Goal: Task Accomplishment & Management: Manage account settings

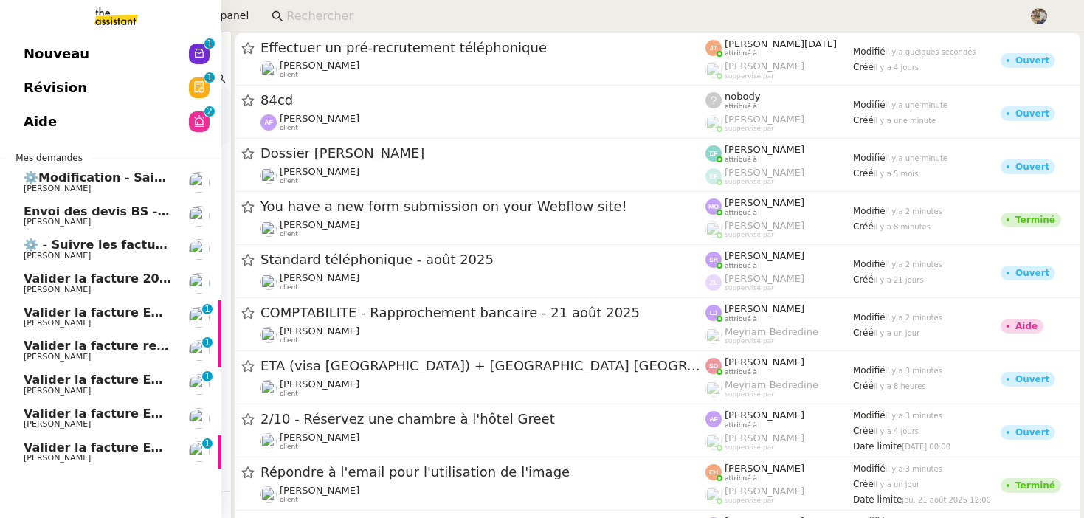
click at [46, 343] on span "Valider la facture reçue" at bounding box center [102, 346] width 156 height 14
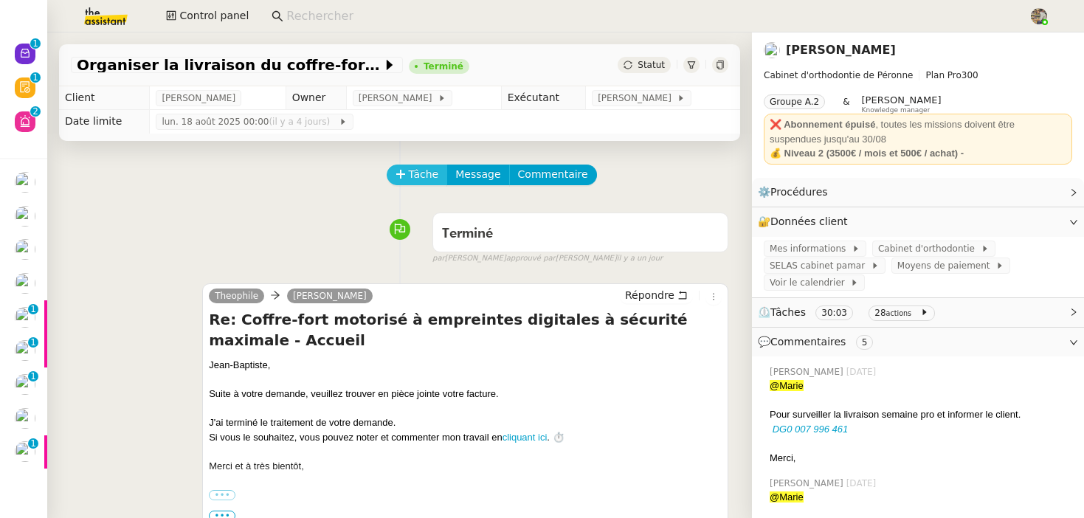
click at [417, 165] on button "Tâche" at bounding box center [417, 175] width 61 height 21
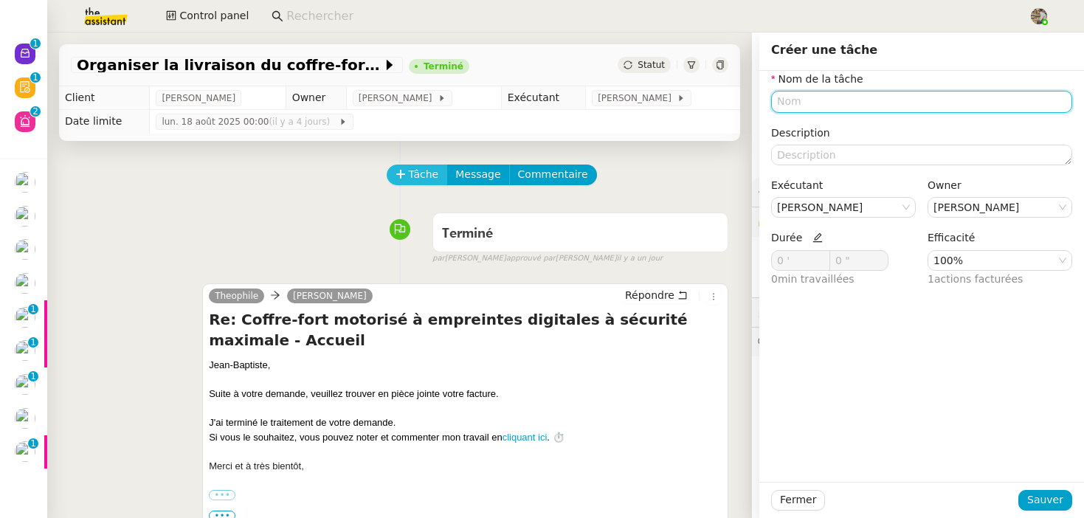
type input "a"
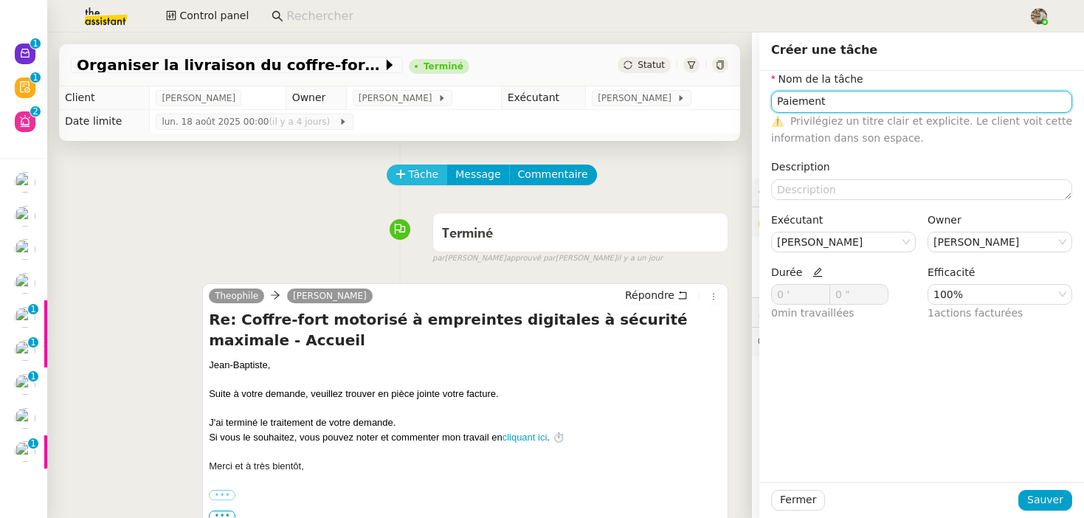
type input "Paiement"
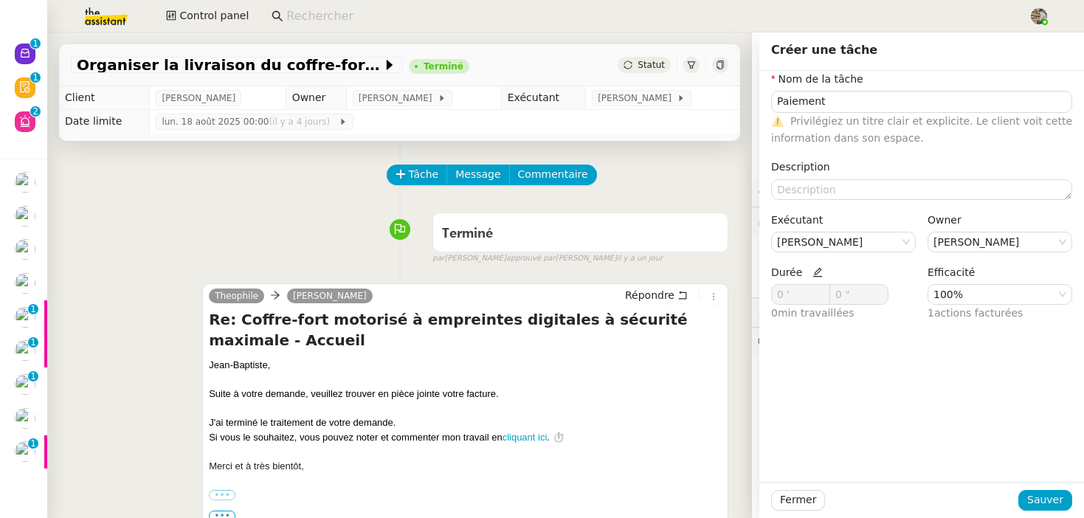
click at [813, 274] on icon at bounding box center [818, 272] width 10 height 10
click at [823, 286] on span at bounding box center [821, 291] width 16 height 12
type input "4 '"
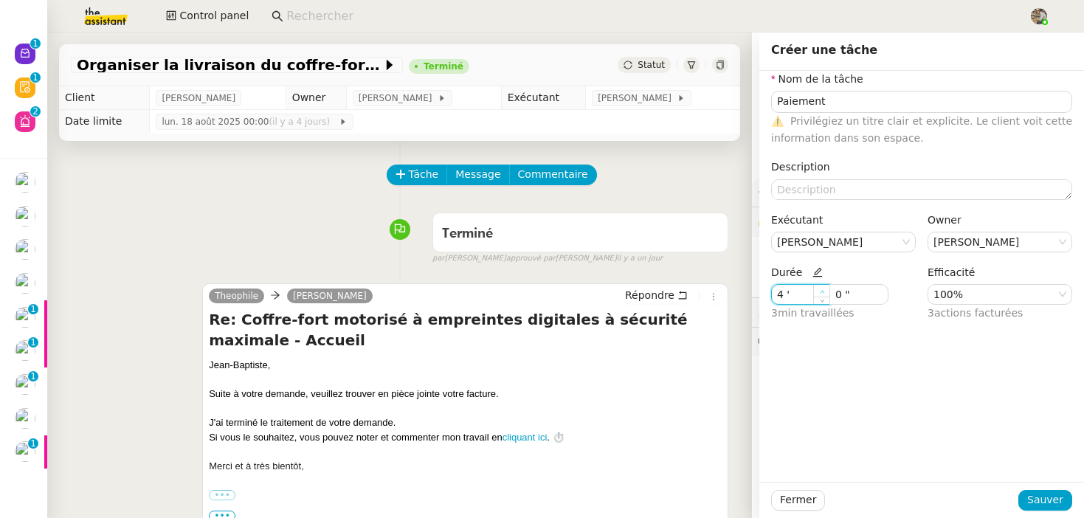
click at [823, 286] on span at bounding box center [821, 291] width 16 height 12
click at [1044, 500] on span "Sauver" at bounding box center [1045, 500] width 36 height 17
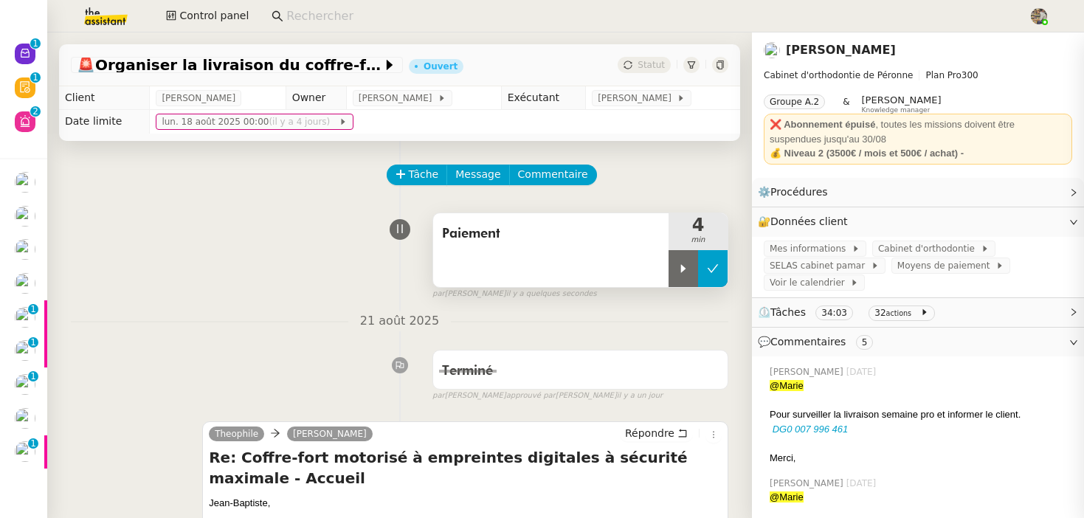
click at [713, 264] on icon at bounding box center [713, 269] width 12 height 12
click at [836, 53] on link "Jean-Baptiste Pamar" at bounding box center [841, 50] width 110 height 14
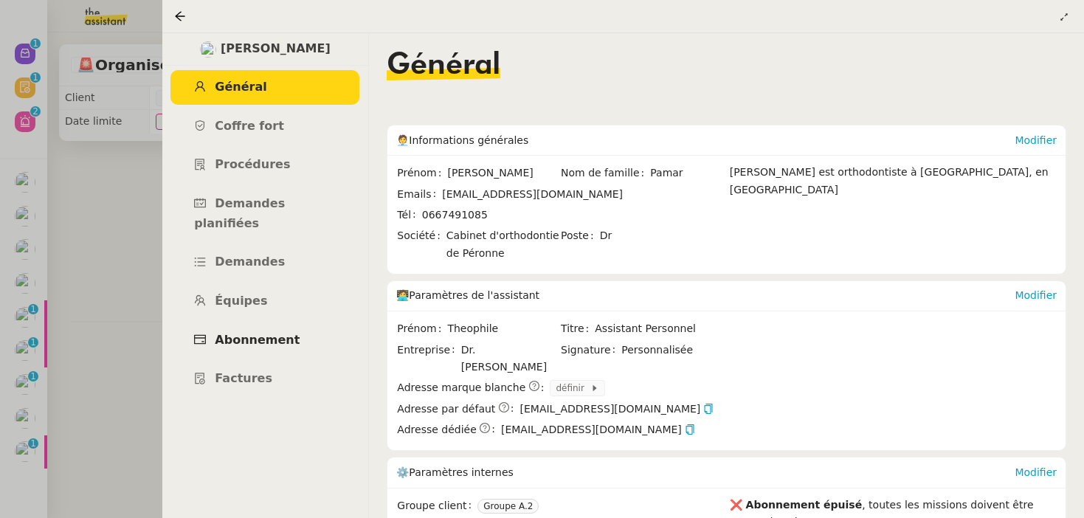
click at [247, 333] on span "Abonnement" at bounding box center [257, 340] width 85 height 14
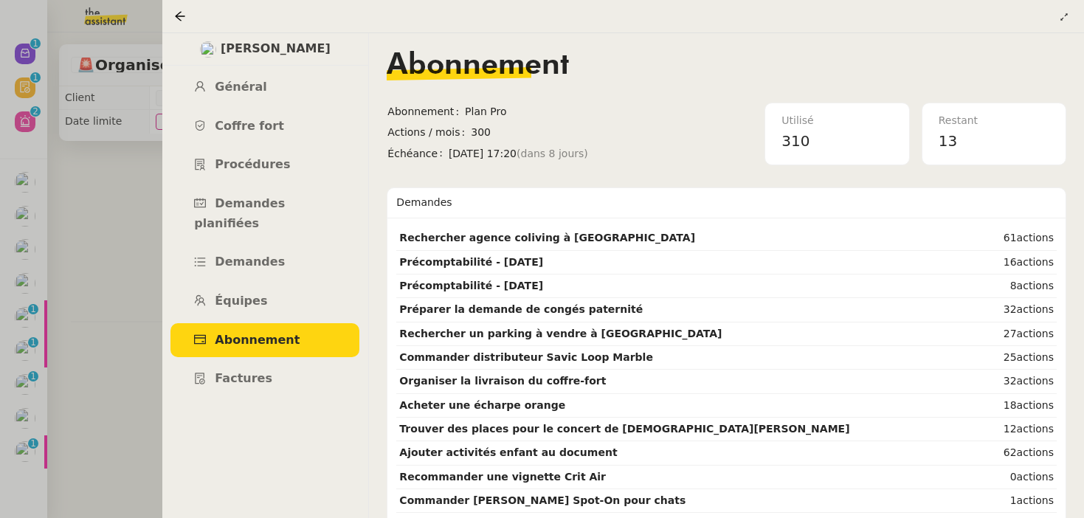
click at [67, 284] on div at bounding box center [542, 259] width 1084 height 518
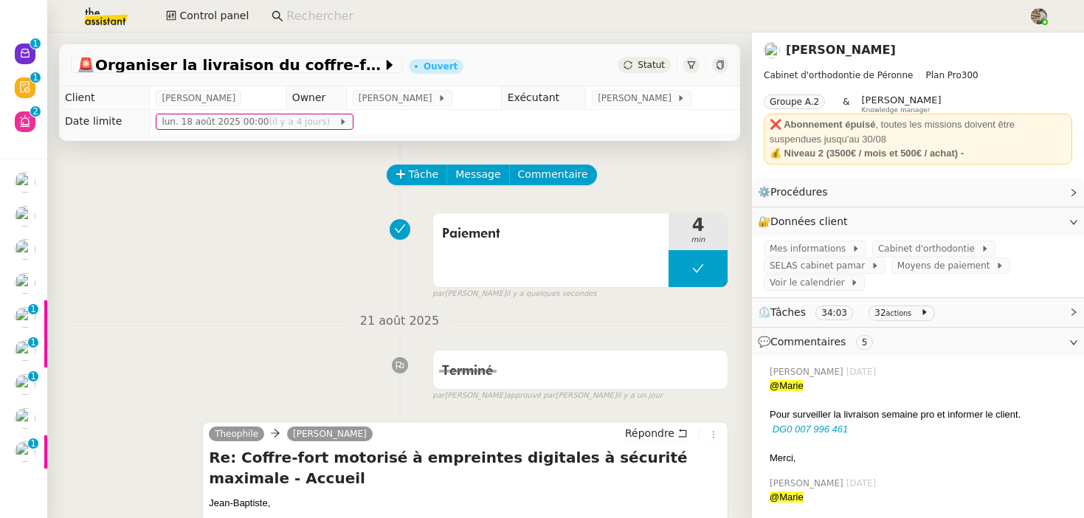
click at [633, 66] on icon at bounding box center [628, 65] width 9 height 9
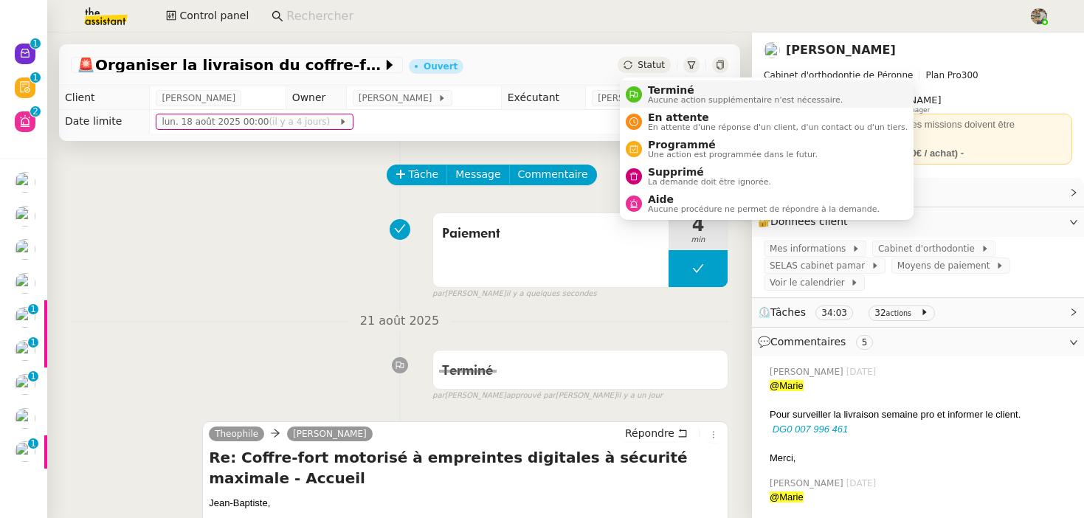
click at [658, 99] on span "Aucune action supplémentaire n'est nécessaire." at bounding box center [745, 100] width 195 height 8
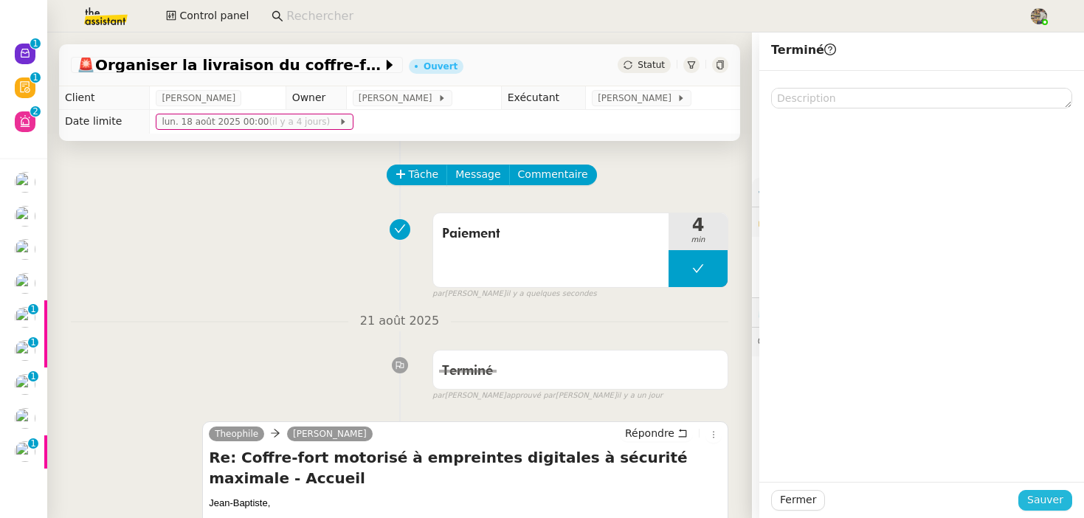
click at [1050, 497] on span "Sauver" at bounding box center [1045, 500] width 36 height 17
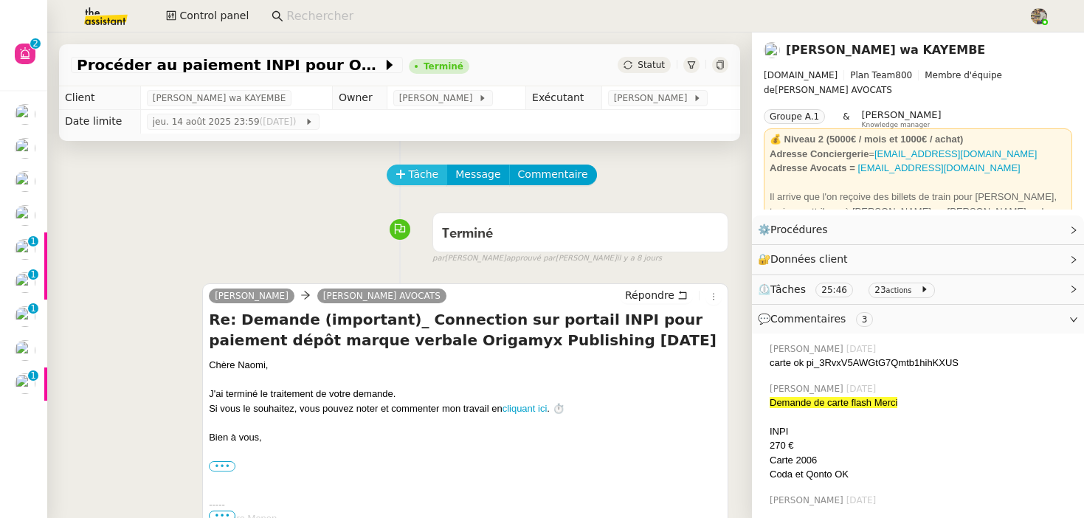
click at [421, 170] on span "Tâche" at bounding box center [424, 174] width 30 height 17
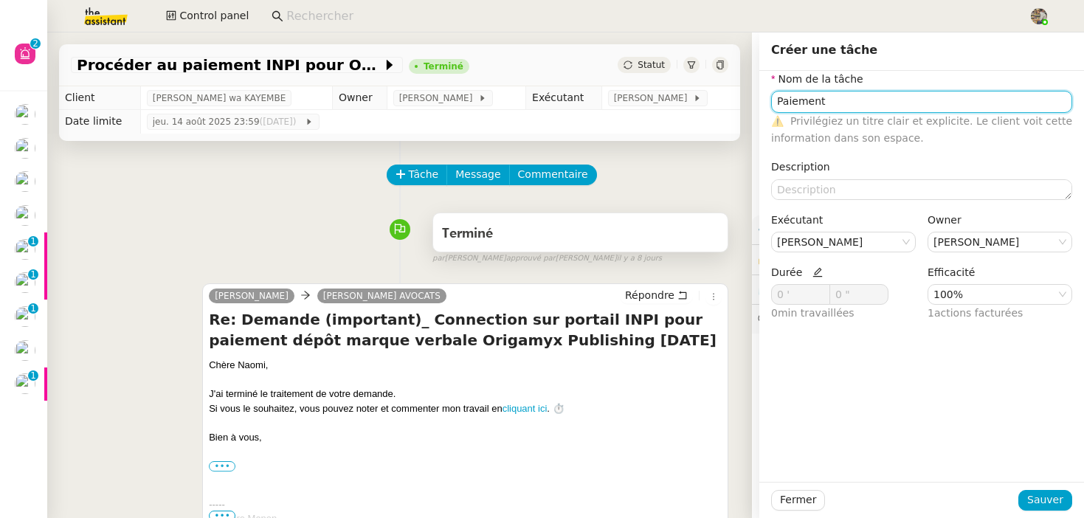
type input "Paiement"
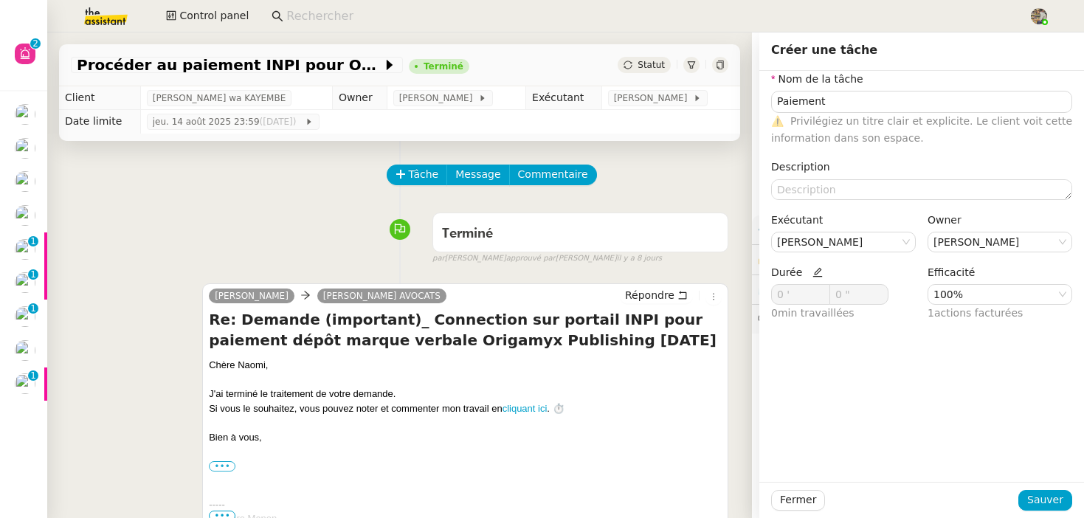
click at [816, 272] on icon at bounding box center [818, 272] width 10 height 10
drag, startPoint x: 785, startPoint y: 288, endPoint x: 747, endPoint y: 288, distance: 38.4
click at [748, 288] on app-ticket "Procéder au paiement INPI pour Origamyx Terminé Statut Client Naomi OMEONGA wa …" at bounding box center [565, 275] width 1037 height 486
type input "4 '"
click at [1045, 505] on span "Sauver" at bounding box center [1045, 500] width 36 height 17
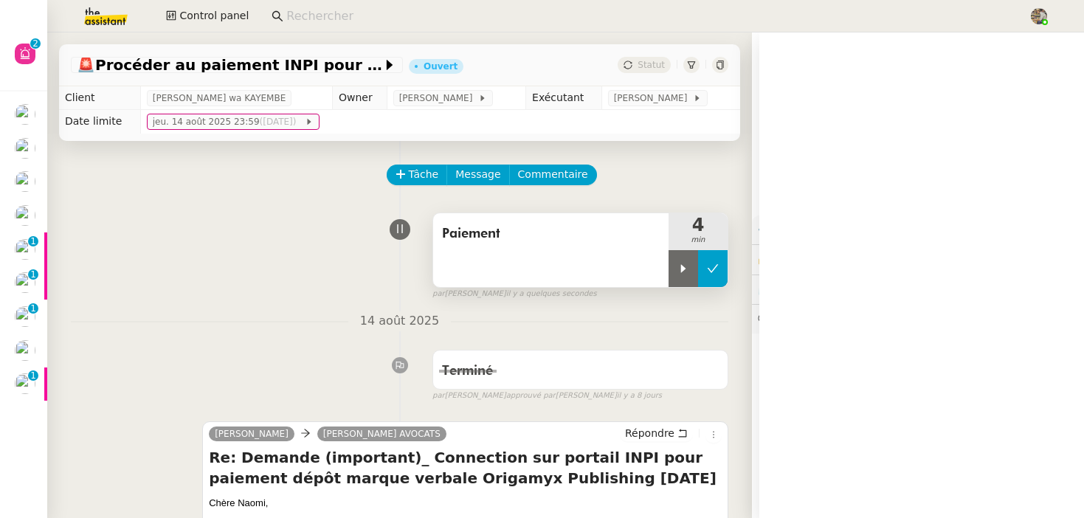
click at [714, 269] on icon at bounding box center [713, 268] width 11 height 8
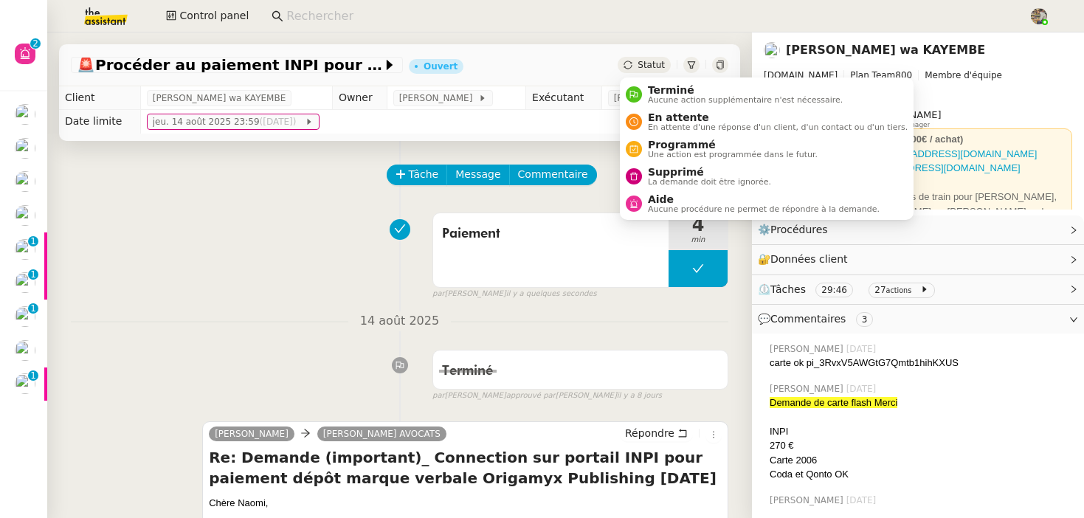
click at [643, 60] on span "Statut" at bounding box center [651, 65] width 27 height 10
click at [658, 99] on span "Aucune action supplémentaire n'est nécessaire." at bounding box center [745, 100] width 195 height 8
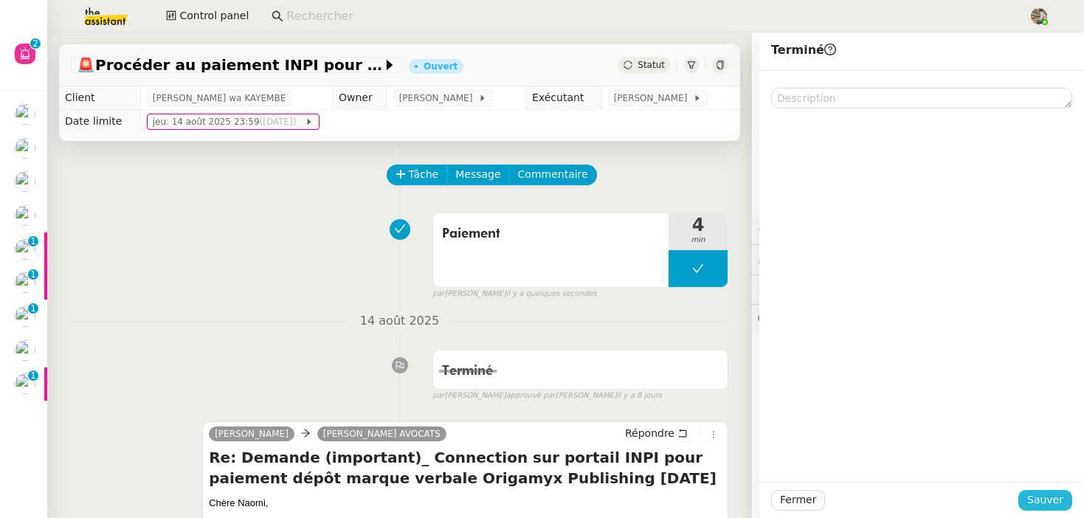
click at [1052, 507] on span "Sauver" at bounding box center [1045, 500] width 36 height 17
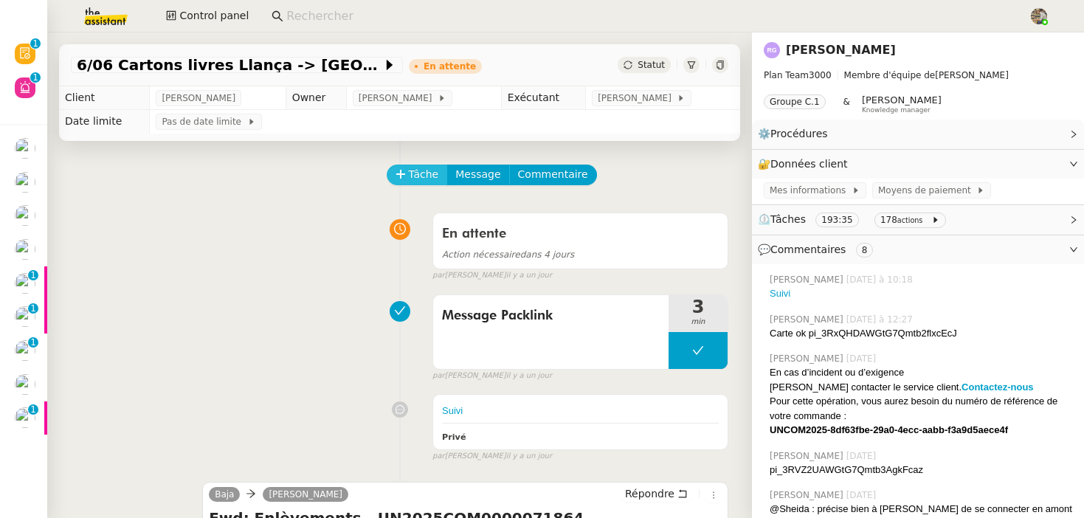
click at [417, 169] on span "Tâche" at bounding box center [424, 174] width 30 height 17
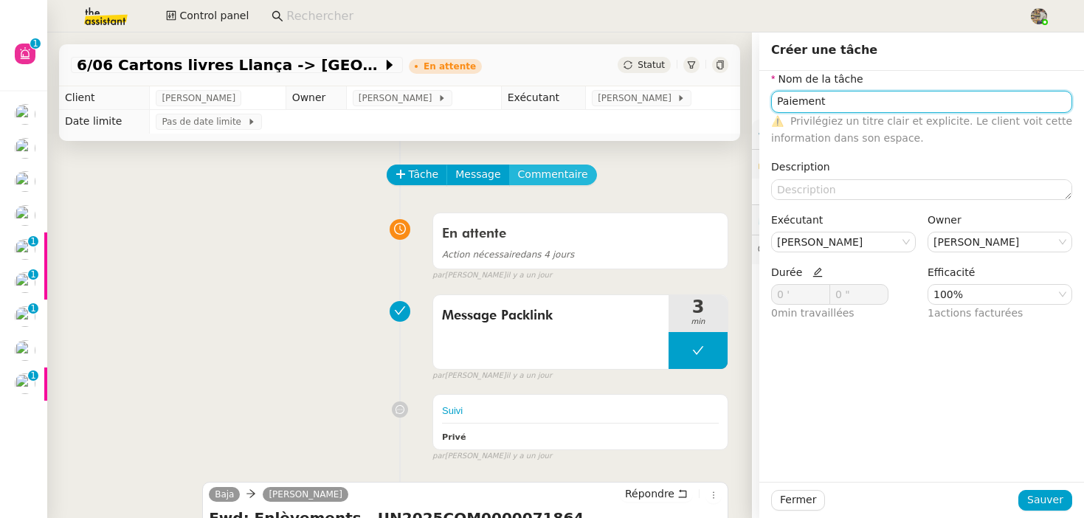
type input "Paiement"
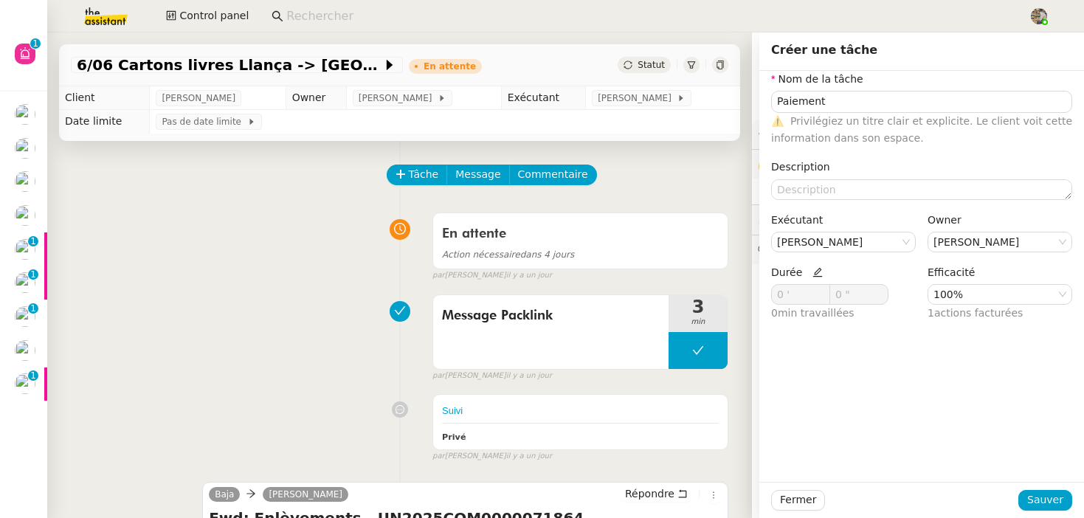
click at [816, 275] on icon at bounding box center [818, 272] width 10 height 10
click at [825, 295] on span at bounding box center [822, 298] width 9 height 9
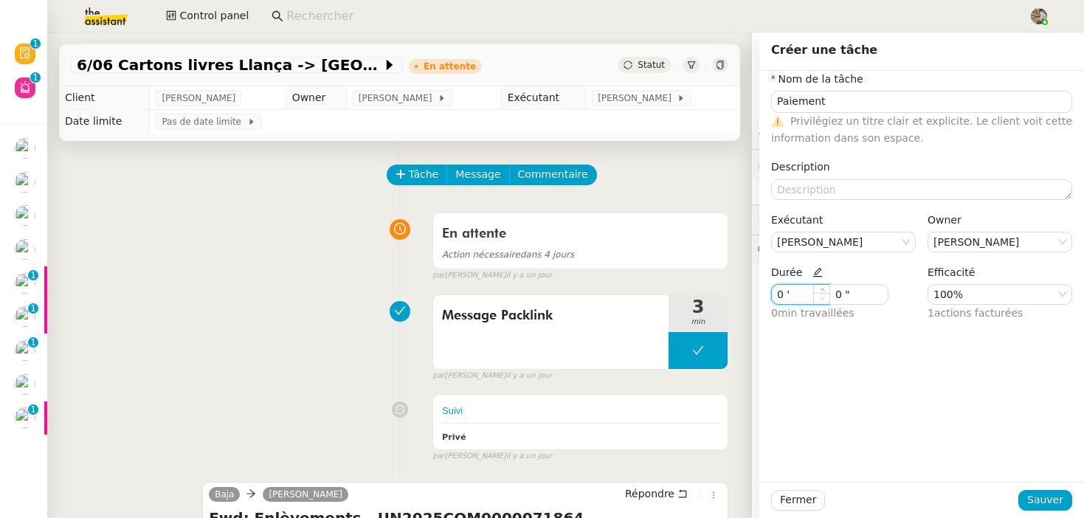
click at [825, 295] on span at bounding box center [822, 298] width 9 height 9
click at [824, 293] on span at bounding box center [821, 299] width 16 height 12
click at [823, 287] on span at bounding box center [822, 291] width 9 height 9
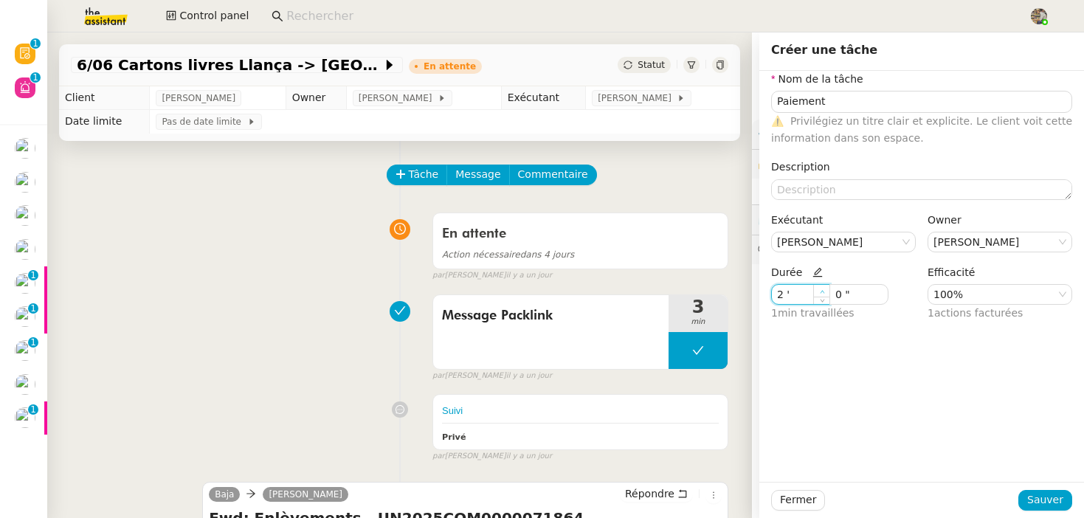
click at [823, 287] on span at bounding box center [822, 291] width 9 height 9
type input "4 '"
click at [823, 287] on span at bounding box center [822, 291] width 9 height 9
click at [1057, 499] on span "Sauver" at bounding box center [1045, 500] width 36 height 17
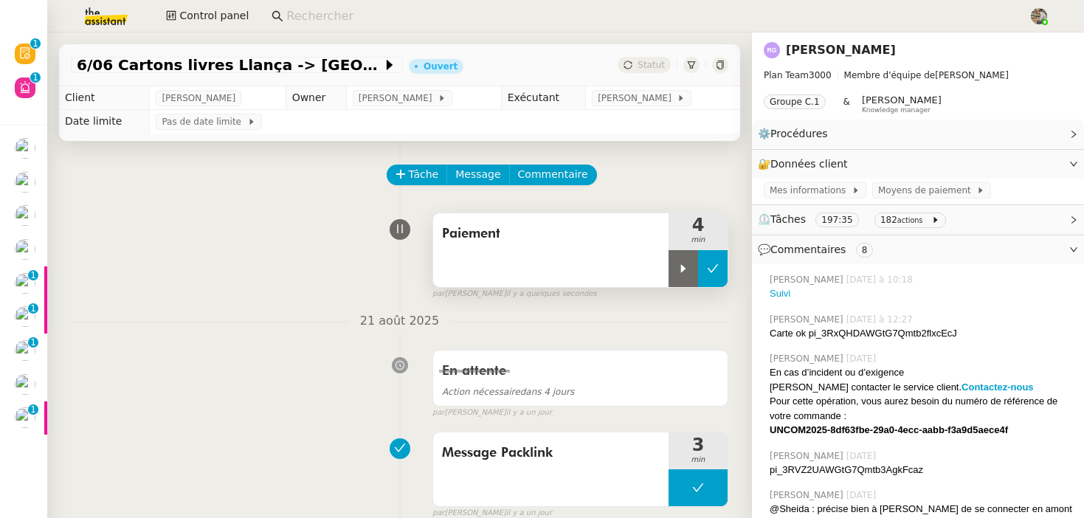
click at [709, 270] on icon at bounding box center [713, 268] width 11 height 8
click at [641, 66] on span "Statut" at bounding box center [651, 65] width 27 height 10
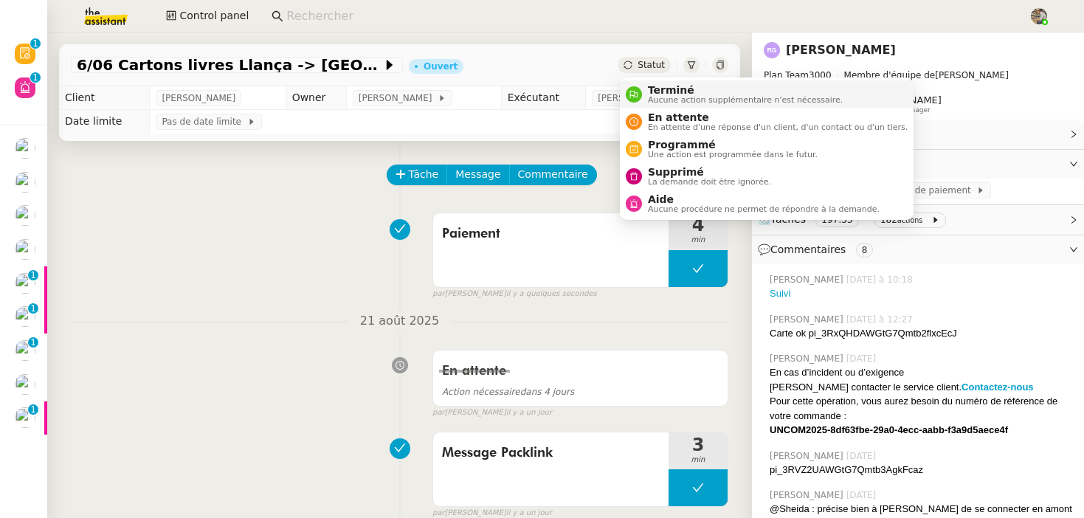
click at [658, 94] on span "Terminé" at bounding box center [745, 90] width 195 height 12
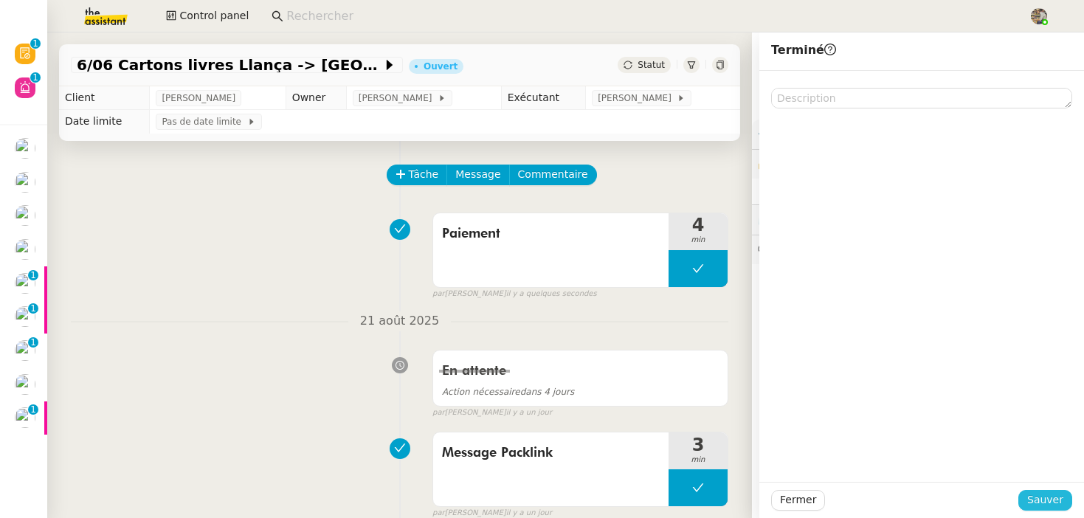
click at [1050, 497] on span "Sauver" at bounding box center [1045, 500] width 36 height 17
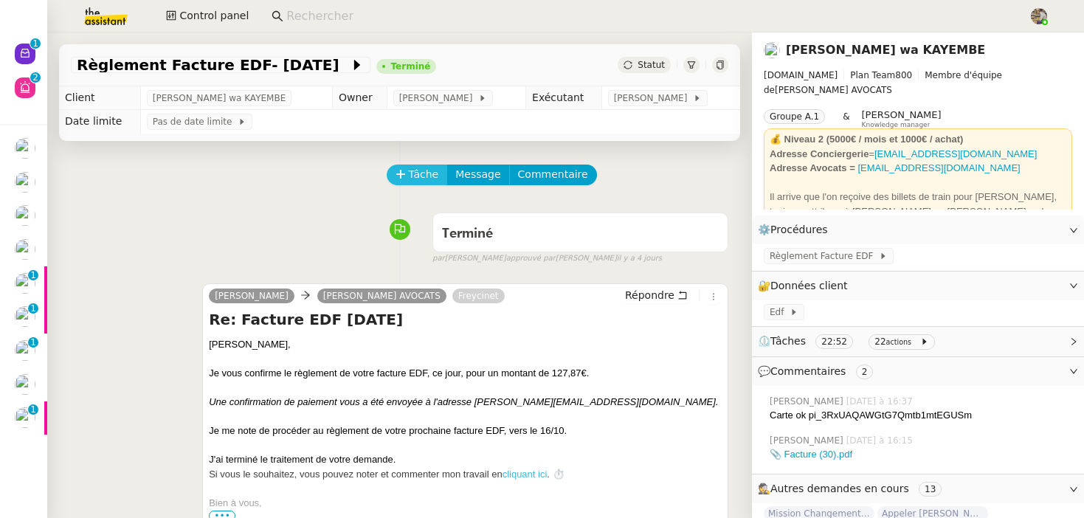
click at [405, 172] on icon at bounding box center [401, 174] width 10 height 10
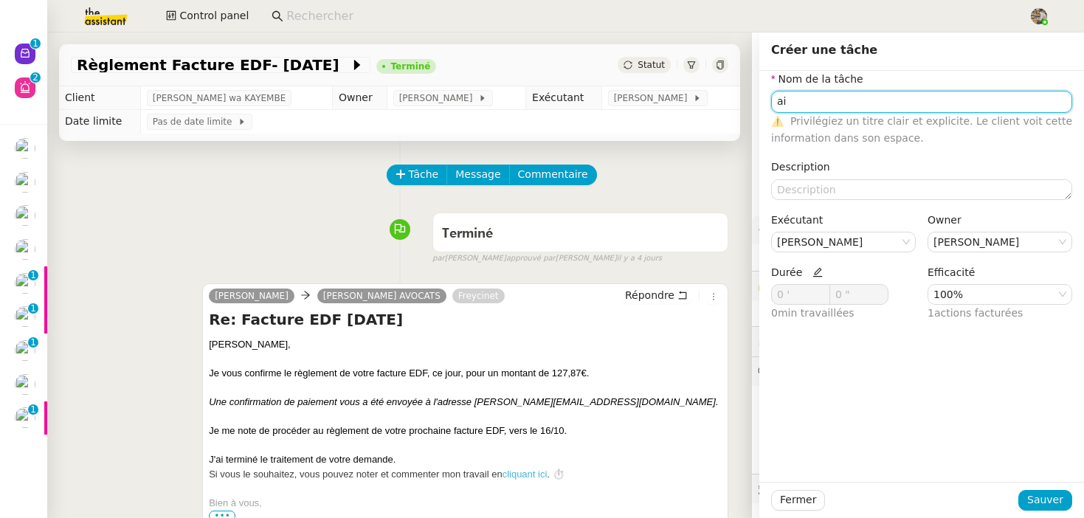
type input "a"
type input "Paiement"
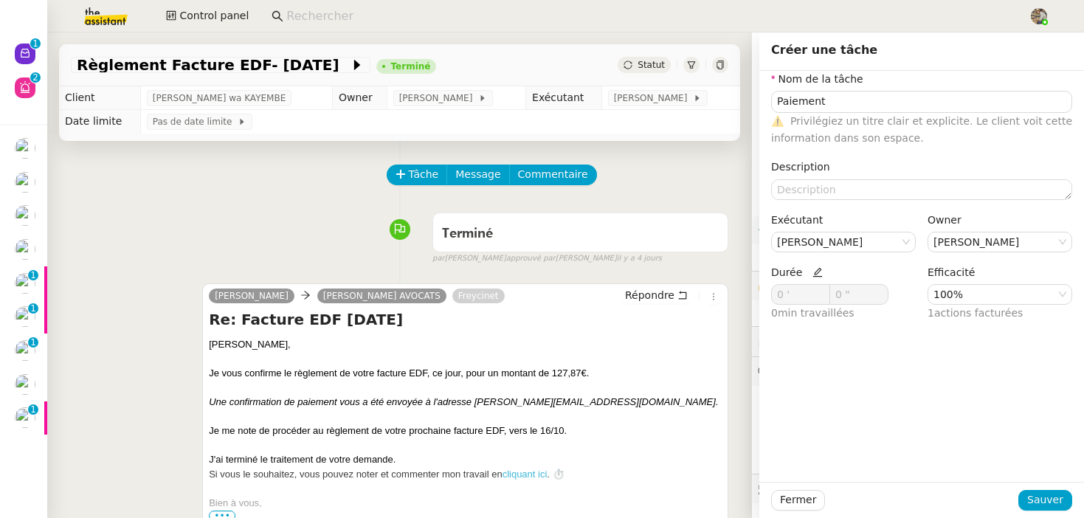
click at [818, 276] on icon at bounding box center [818, 272] width 10 height 10
click at [826, 291] on span at bounding box center [822, 291] width 9 height 9
type input "3 '"
click at [826, 291] on span at bounding box center [822, 291] width 9 height 9
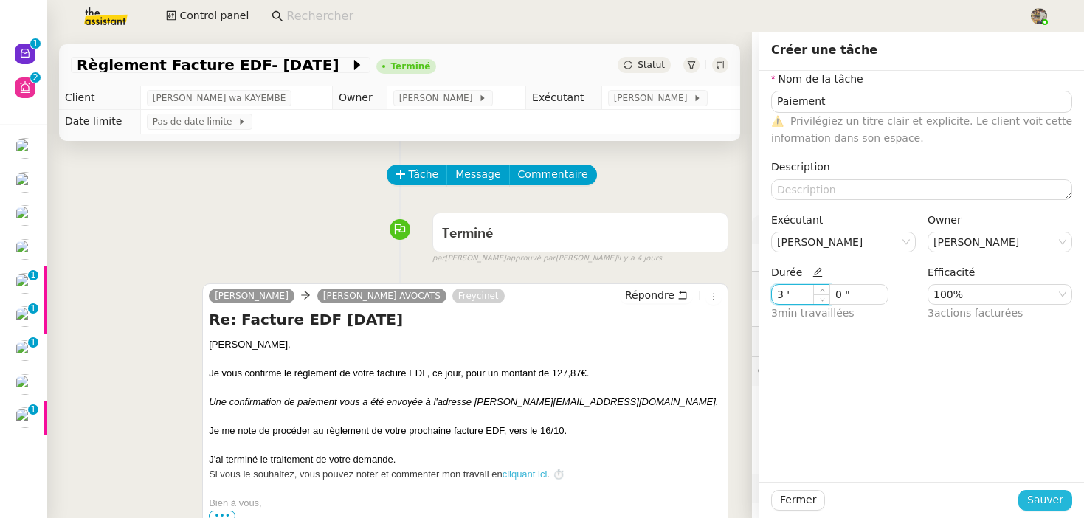
click at [1044, 501] on span "Sauver" at bounding box center [1045, 500] width 36 height 17
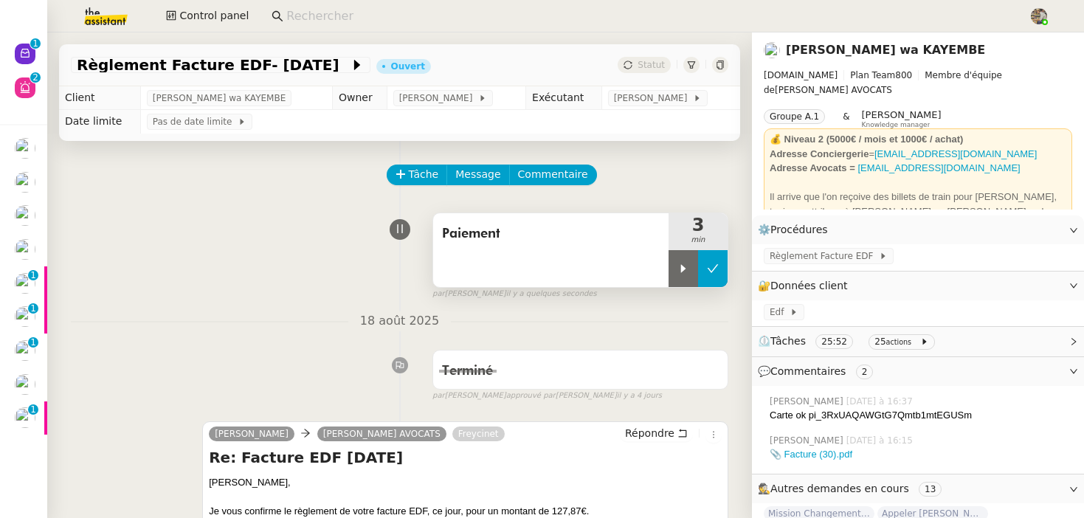
click at [709, 269] on icon at bounding box center [713, 269] width 12 height 12
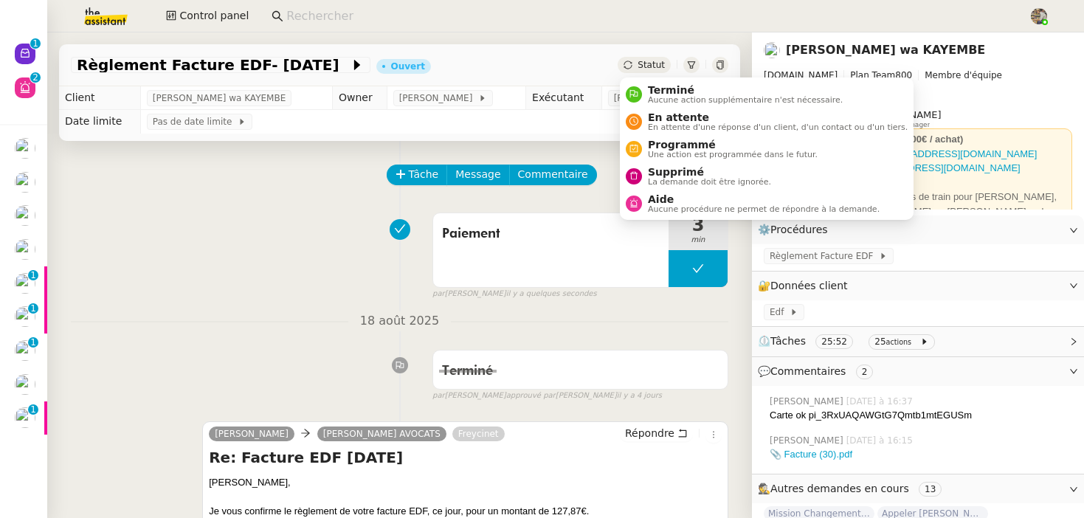
click at [645, 62] on span "Statut" at bounding box center [651, 65] width 27 height 10
click at [647, 83] on li "Terminé Aucune action supplémentaire n'est nécessaire." at bounding box center [767, 93] width 294 height 27
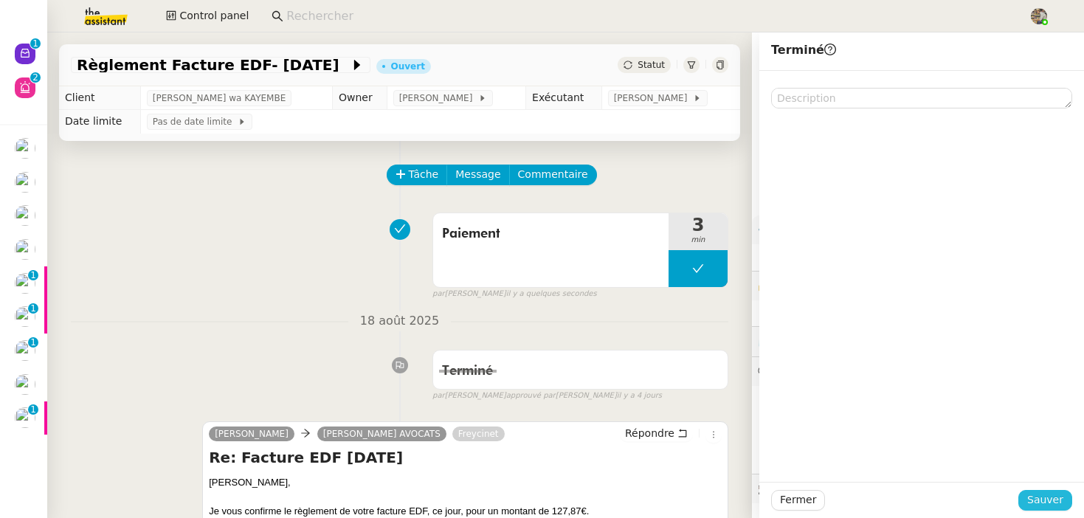
click at [1034, 494] on span "Sauver" at bounding box center [1045, 500] width 36 height 17
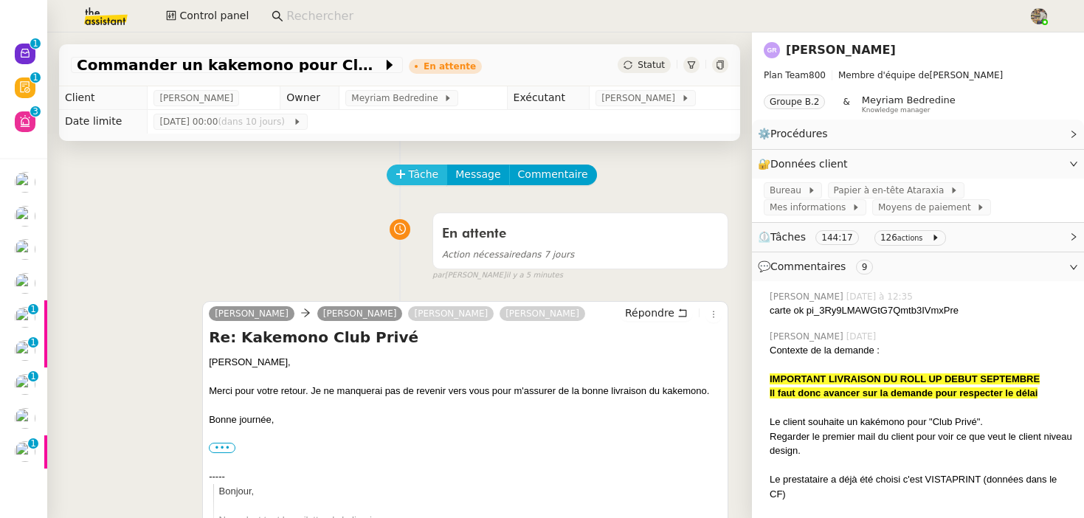
click at [416, 176] on span "Tâche" at bounding box center [424, 174] width 30 height 17
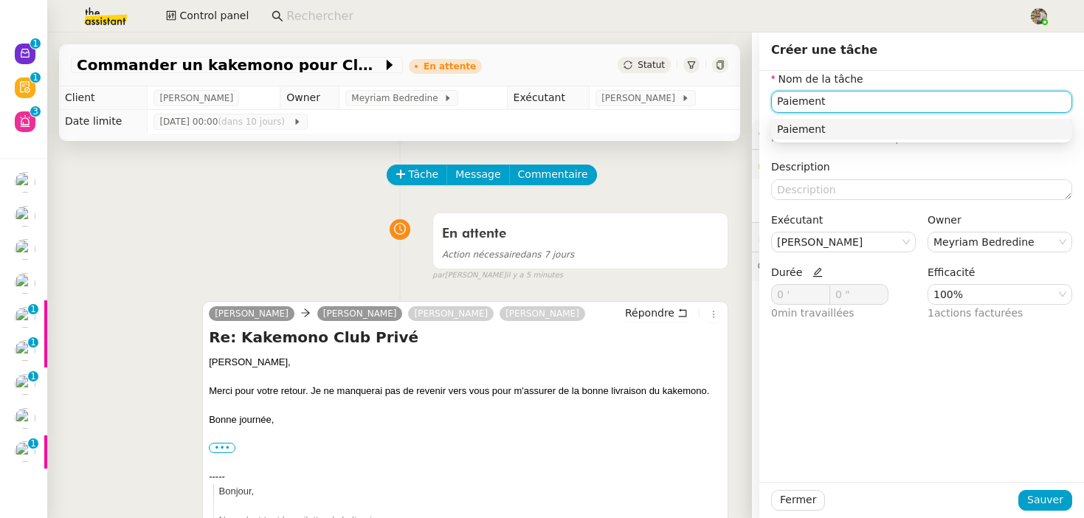
type input "Paiement"
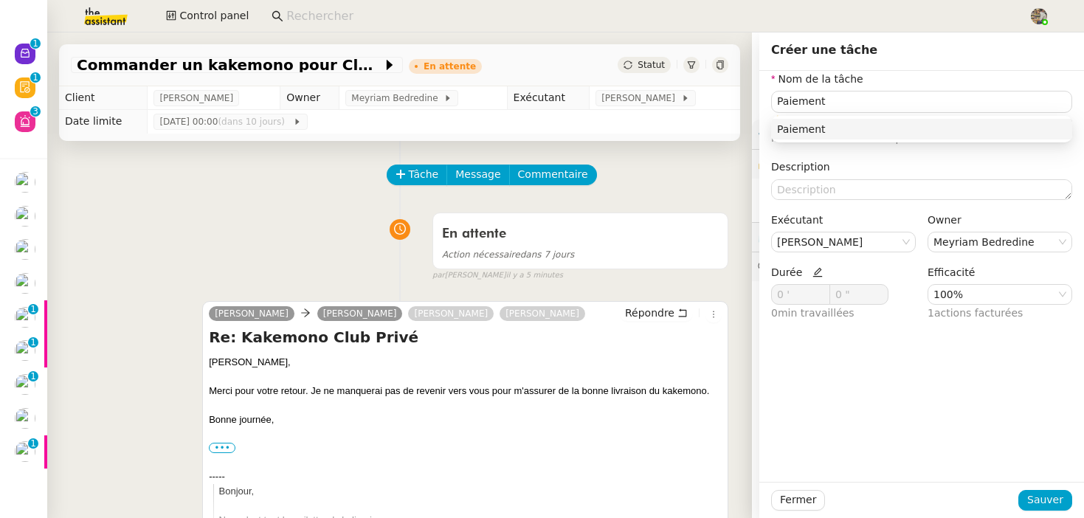
click at [802, 273] on span "Durée" at bounding box center [797, 272] width 52 height 12
click at [813, 273] on icon at bounding box center [818, 273] width 10 height 10
click at [820, 289] on icon at bounding box center [822, 291] width 5 height 5
type input "3 '"
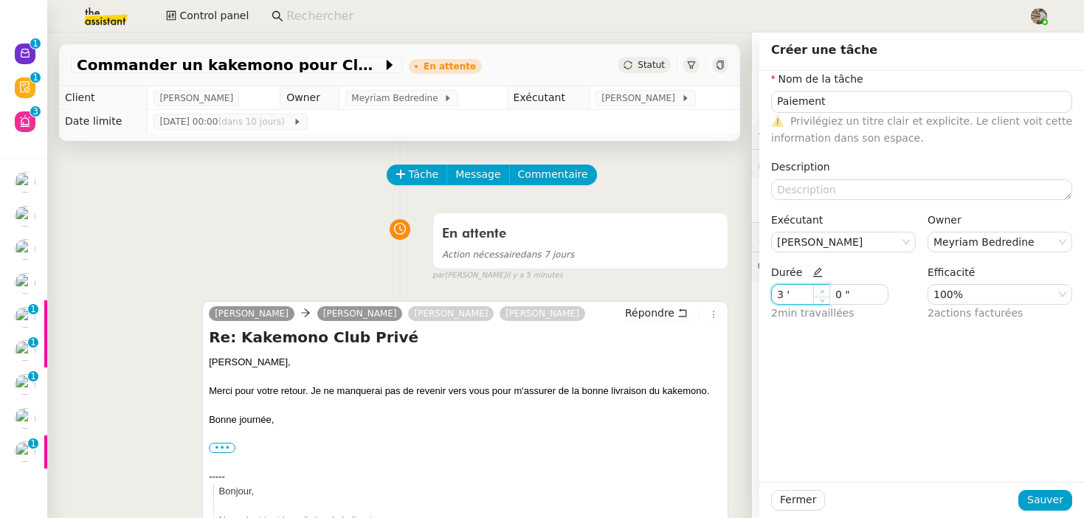
click at [820, 289] on icon at bounding box center [822, 291] width 5 height 5
click at [1058, 504] on span "Sauver" at bounding box center [1045, 500] width 36 height 17
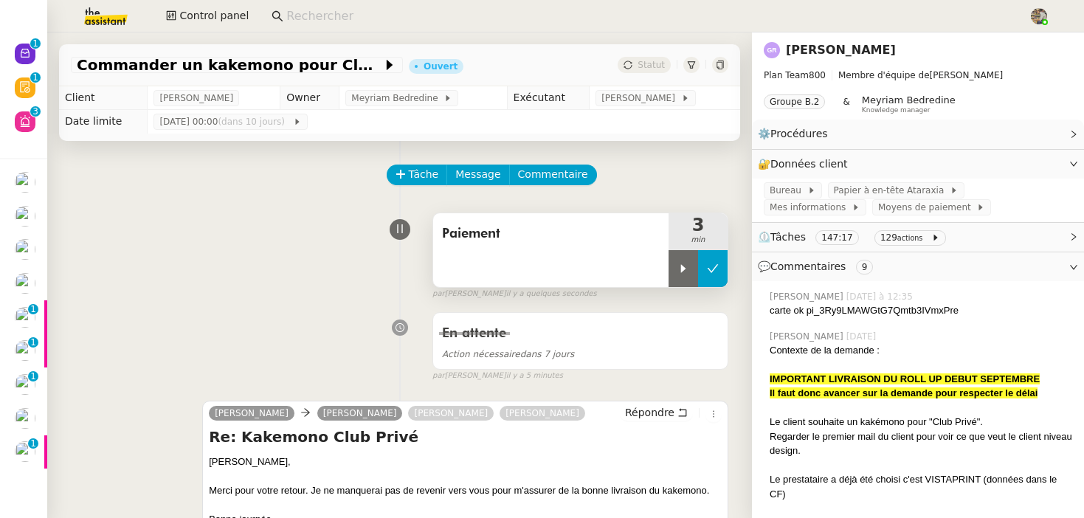
click at [706, 266] on button at bounding box center [713, 268] width 30 height 37
click at [642, 68] on span "Statut" at bounding box center [651, 65] width 27 height 10
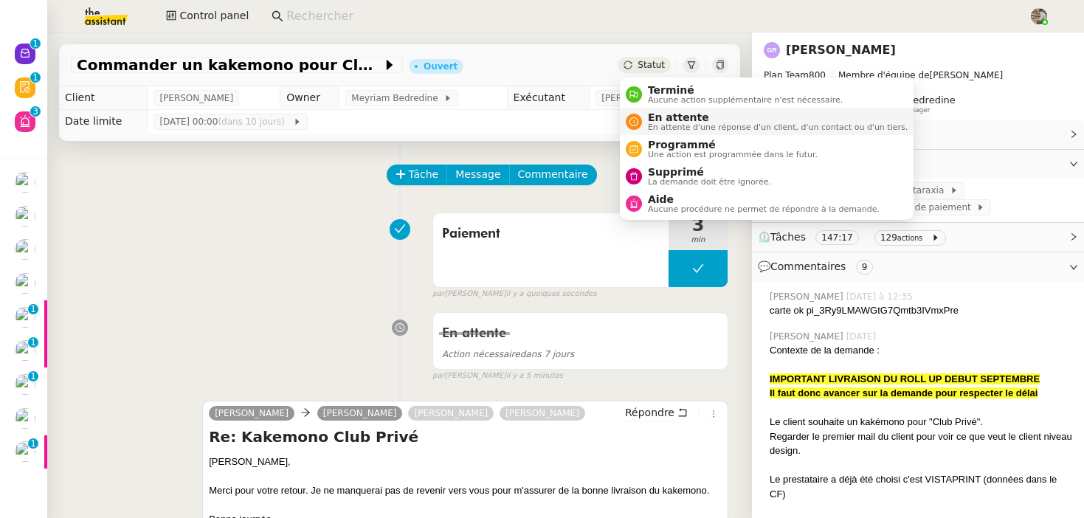
click at [664, 120] on span "En attente" at bounding box center [778, 117] width 260 height 12
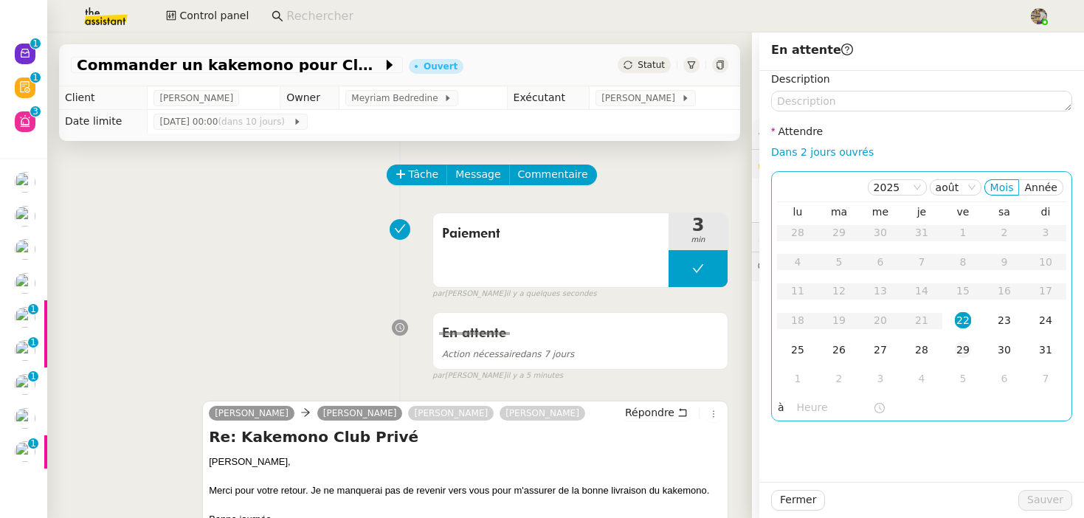
click at [957, 351] on div "29" at bounding box center [963, 350] width 16 height 16
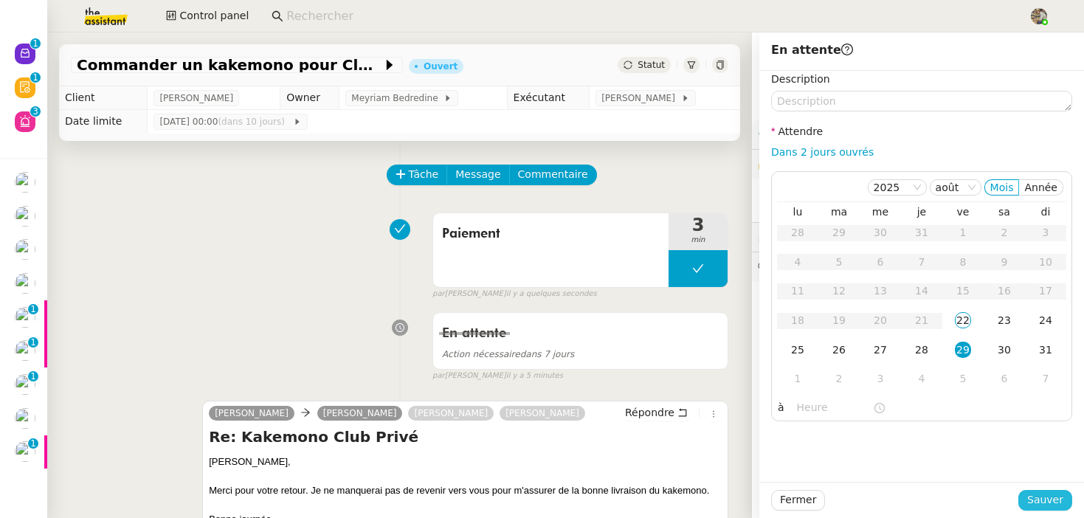
click at [1041, 505] on span "Sauver" at bounding box center [1045, 500] width 36 height 17
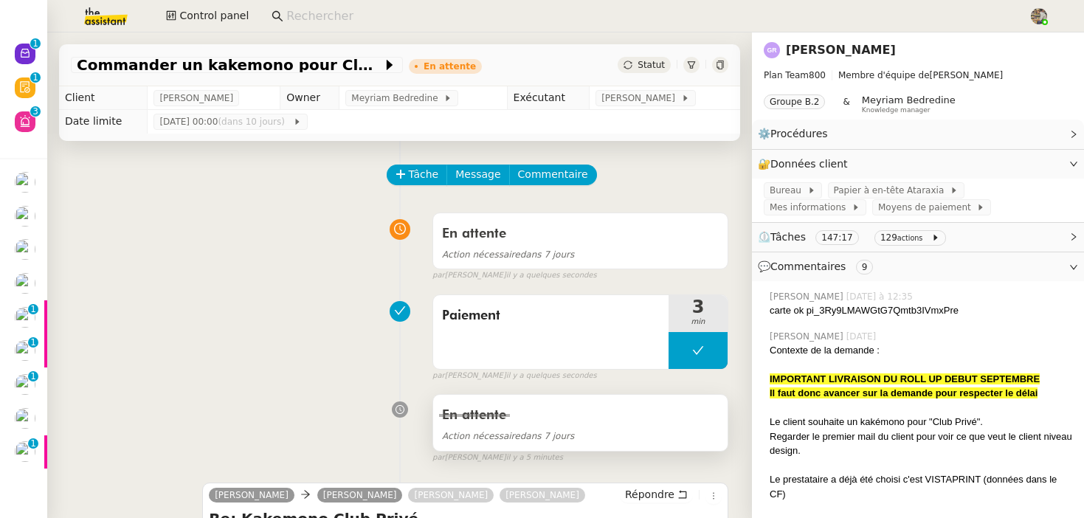
click at [549, 422] on div "En attente" at bounding box center [580, 416] width 277 height 24
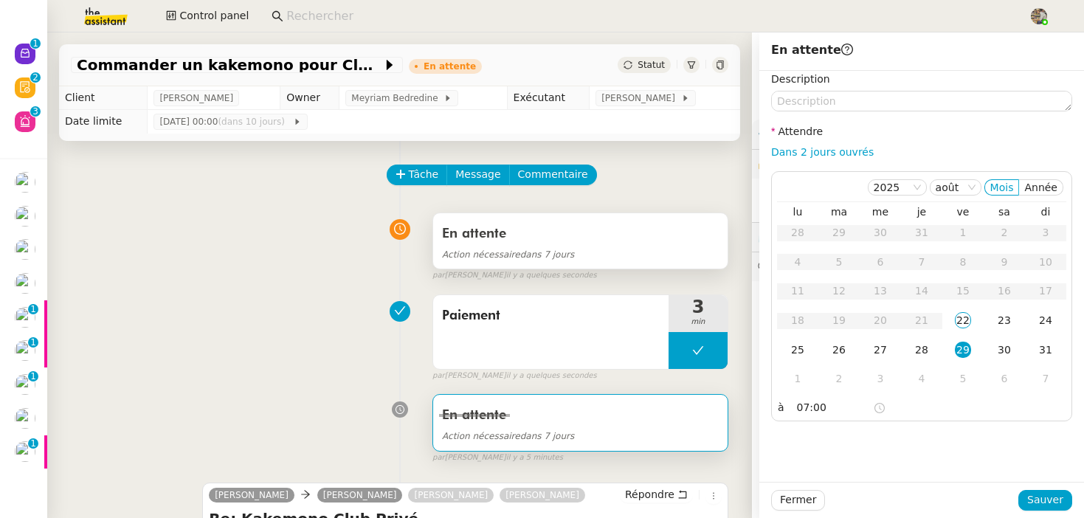
click at [518, 240] on div "En attente" at bounding box center [580, 234] width 277 height 24
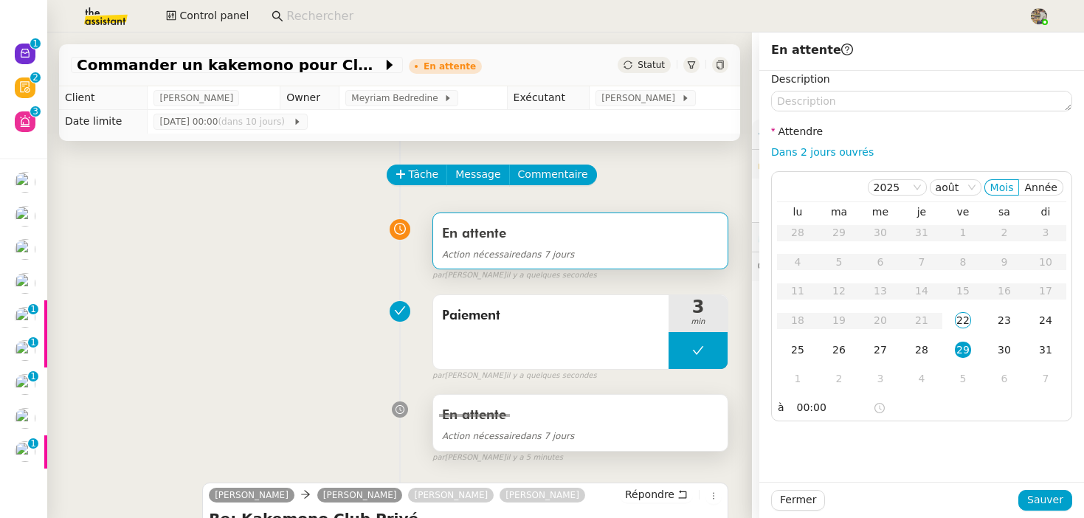
click at [540, 438] on span "Action nécessaire dans 7 jours" at bounding box center [508, 436] width 132 height 10
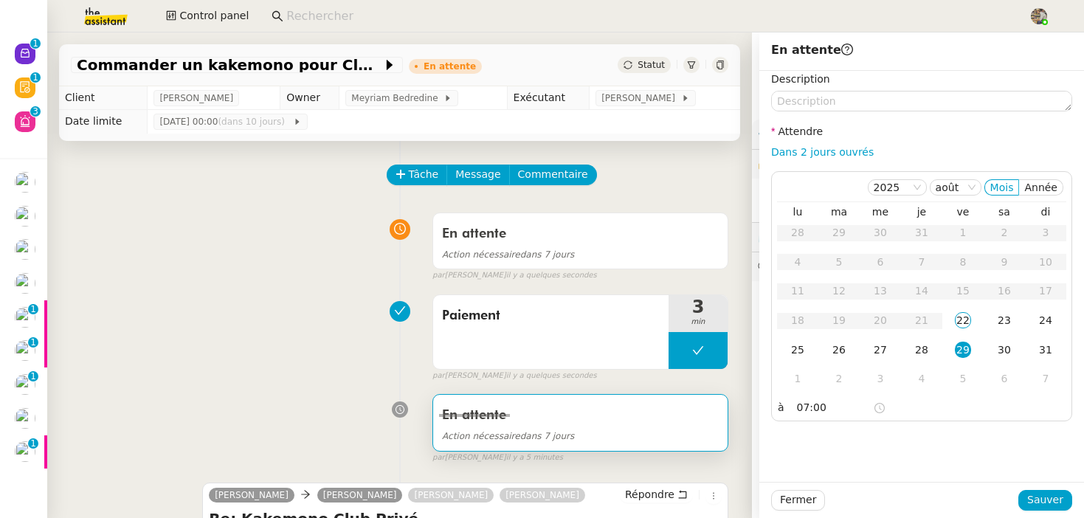
click at [179, 301] on div "Paiement 3 min false par Charles G. il y a quelques secondes" at bounding box center [400, 335] width 658 height 94
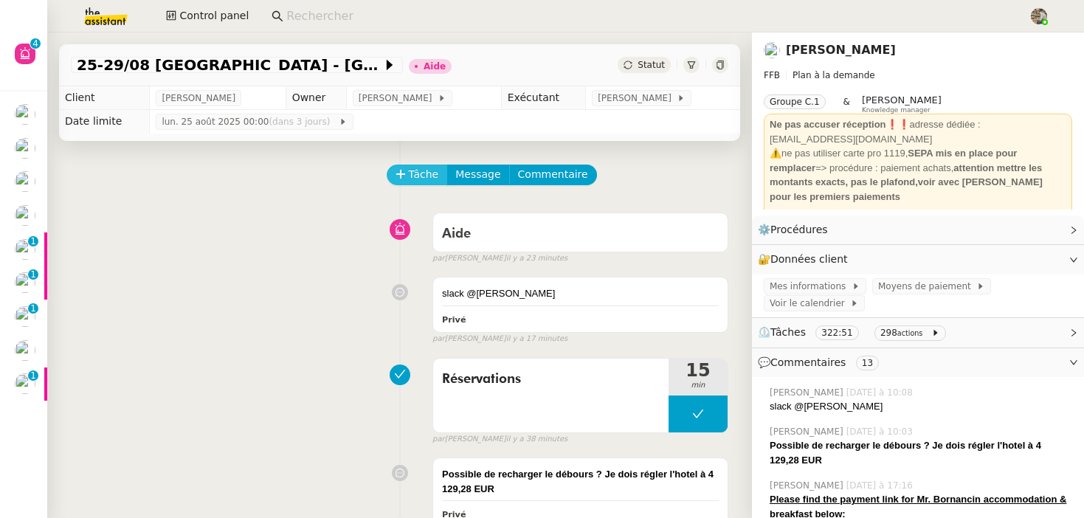
click at [412, 165] on button "Tâche" at bounding box center [417, 175] width 61 height 21
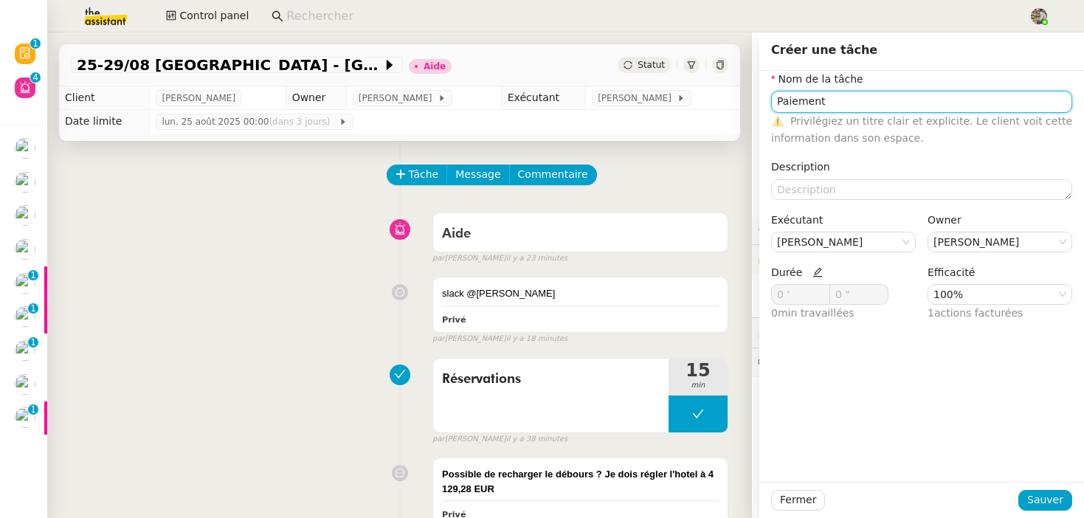
type input "Paiement"
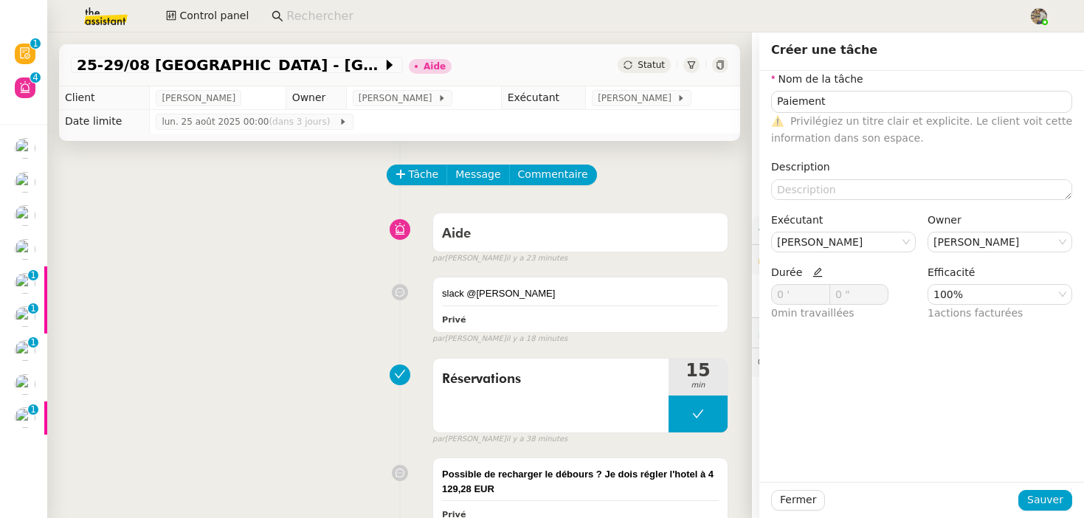
click at [815, 272] on icon at bounding box center [818, 273] width 10 height 10
click at [825, 290] on span at bounding box center [822, 291] width 9 height 9
type input "3 '"
click at [825, 290] on span at bounding box center [822, 291] width 9 height 9
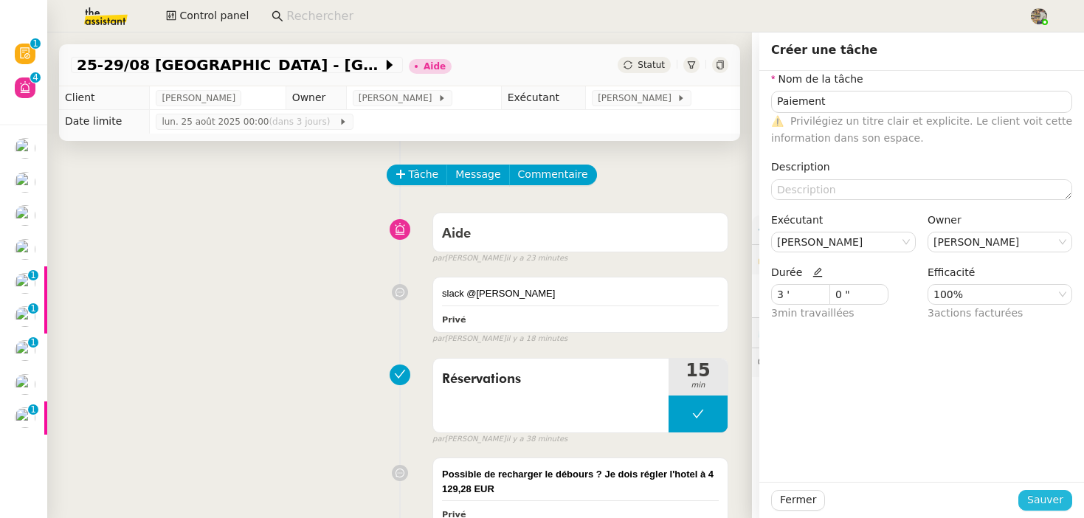
click at [1046, 498] on span "Sauver" at bounding box center [1045, 500] width 36 height 17
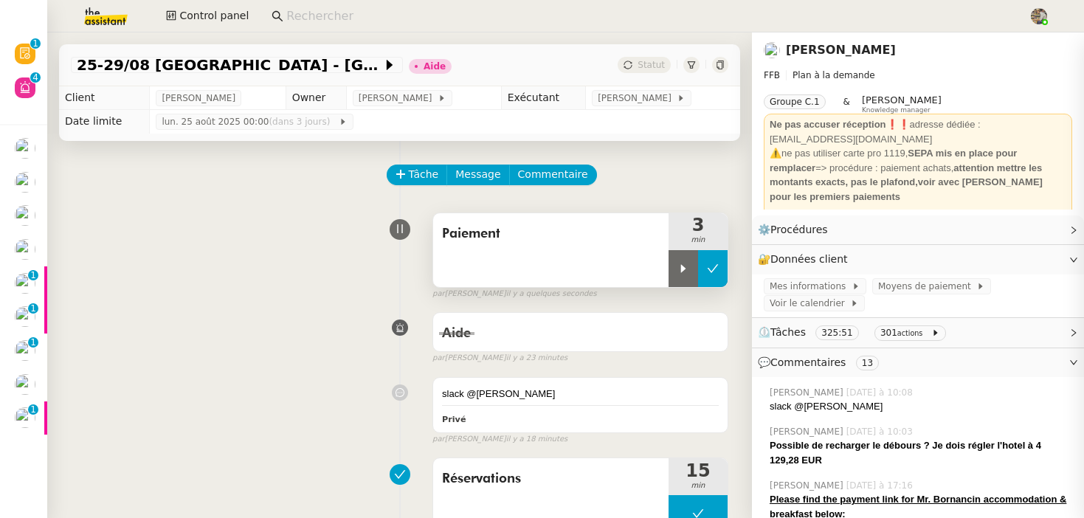
click at [706, 269] on button at bounding box center [713, 268] width 30 height 37
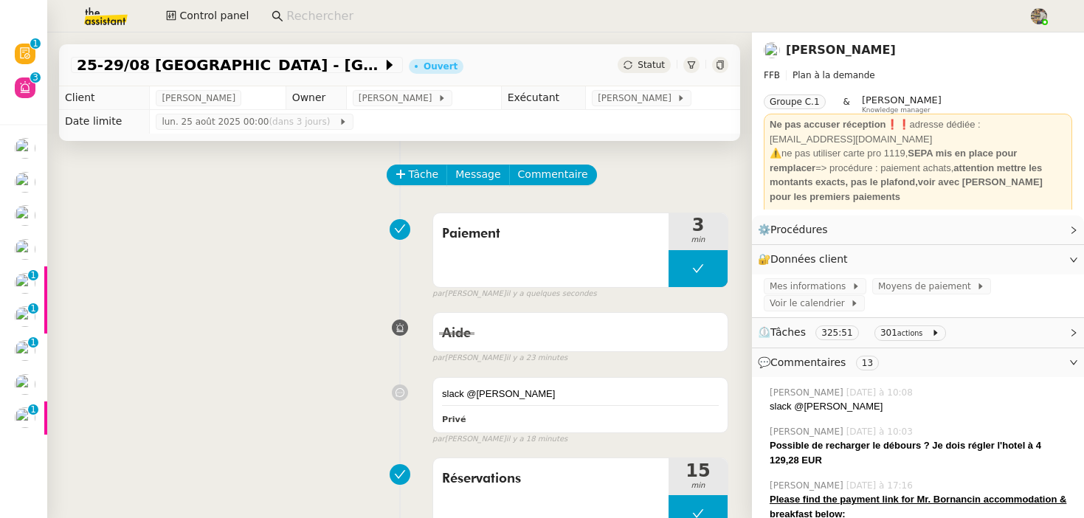
click at [640, 61] on span "Statut" at bounding box center [651, 65] width 27 height 10
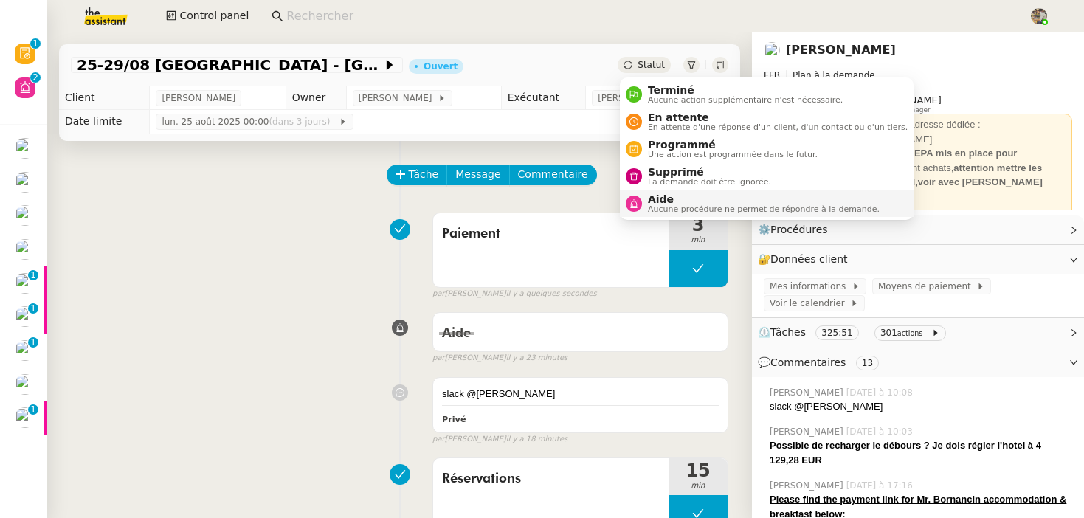
click at [669, 207] on span "Aucune procédure ne permet de répondre à la demande." at bounding box center [764, 209] width 232 height 8
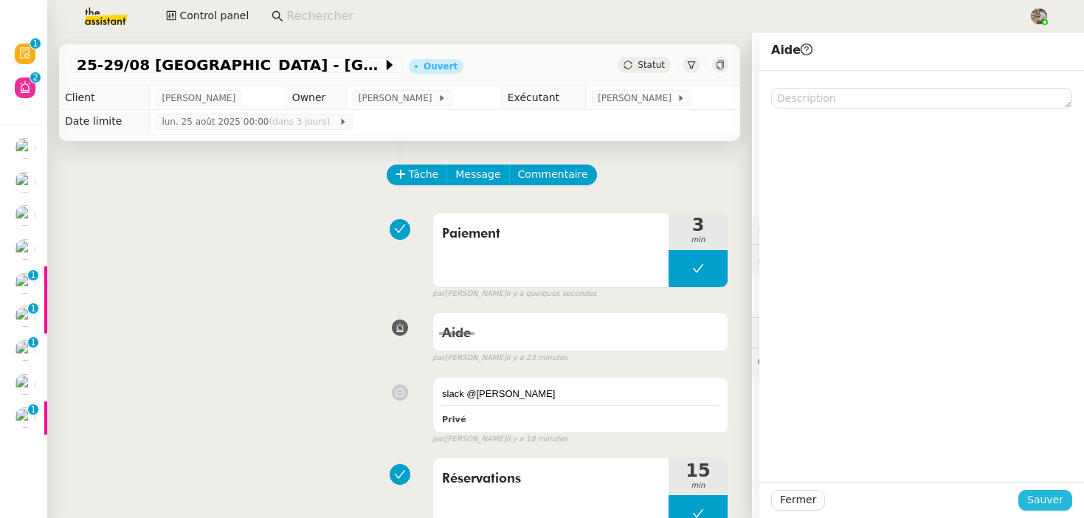
click at [1033, 495] on span "Sauver" at bounding box center [1045, 500] width 36 height 17
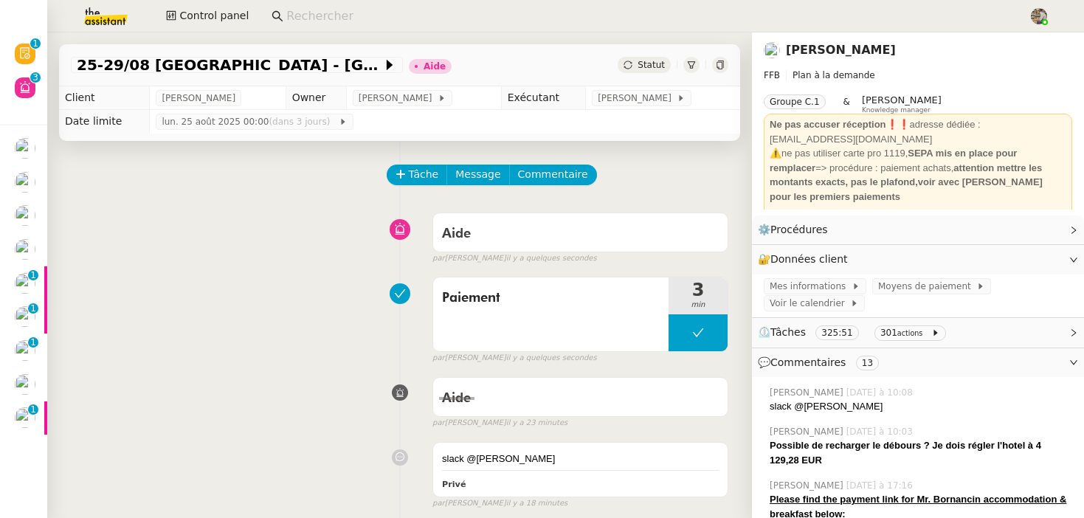
click at [204, 299] on div "Paiement 3 min false par Charles G. il y a quelques secondes" at bounding box center [400, 317] width 658 height 94
click at [523, 241] on div "Aide" at bounding box center [580, 234] width 277 height 24
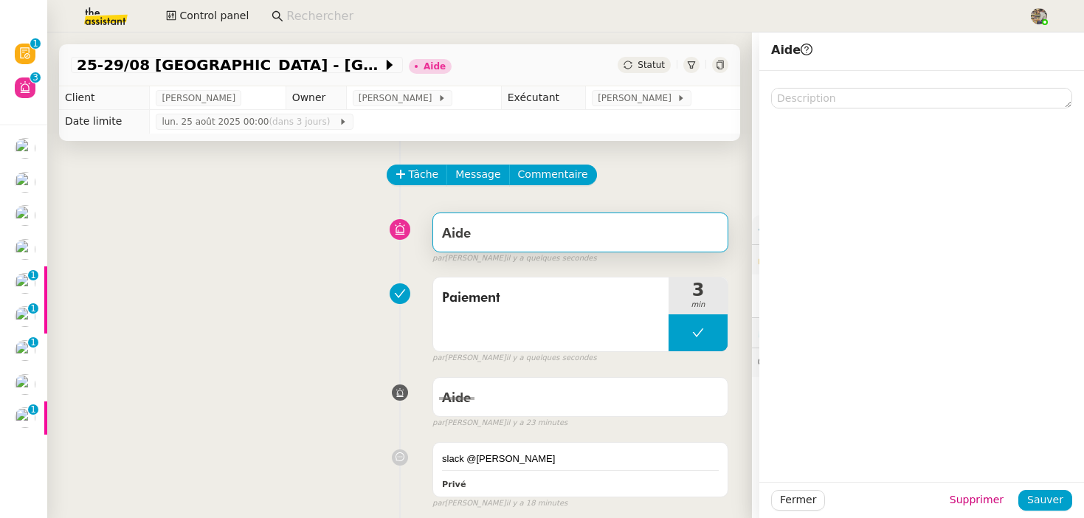
click at [111, 320] on div "Paiement 3 min false par Charles G. il y a quelques secondes" at bounding box center [400, 317] width 658 height 94
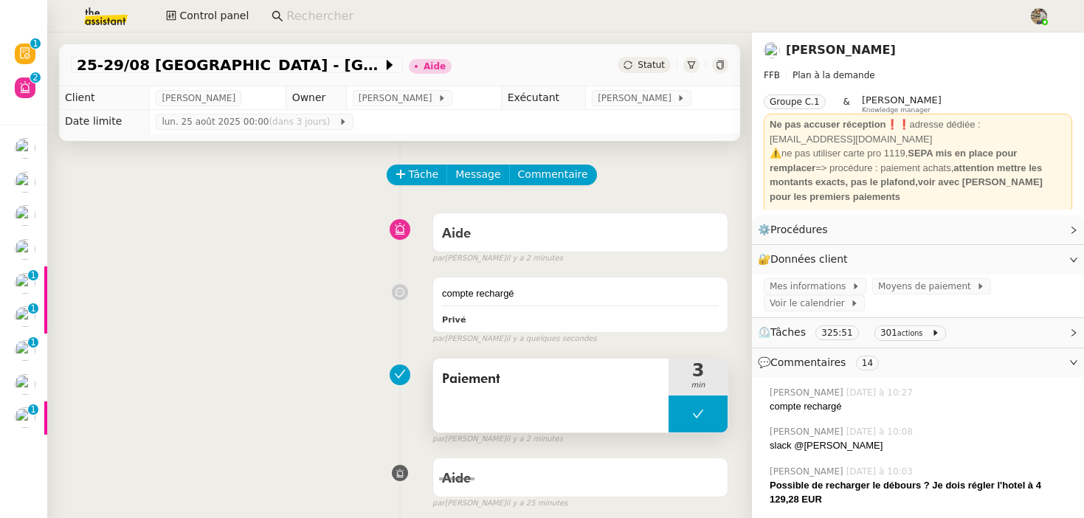
click at [544, 402] on div "Paiement" at bounding box center [550, 396] width 235 height 74
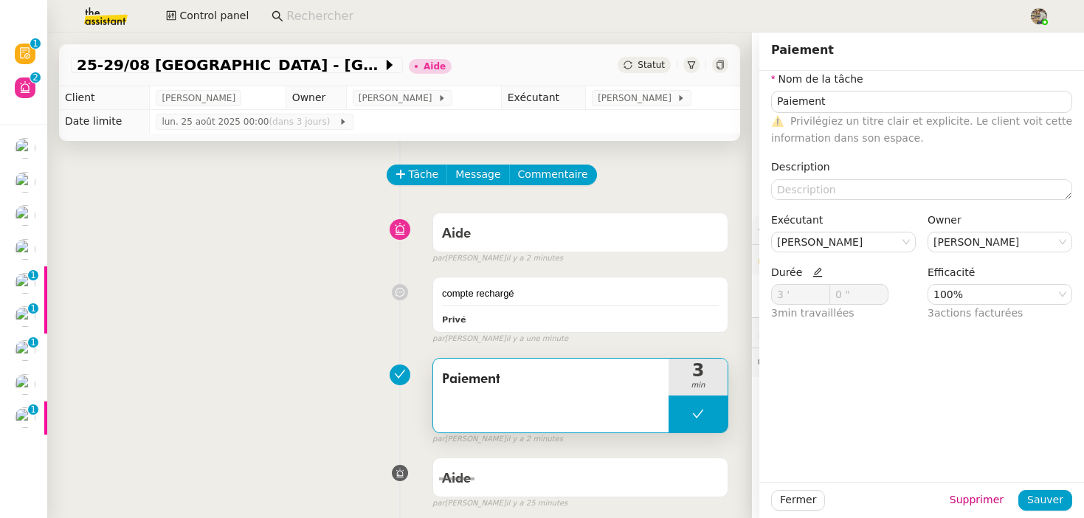
click at [813, 270] on icon at bounding box center [818, 272] width 10 height 10
click at [816, 286] on span at bounding box center [821, 291] width 16 height 12
type input "7 '"
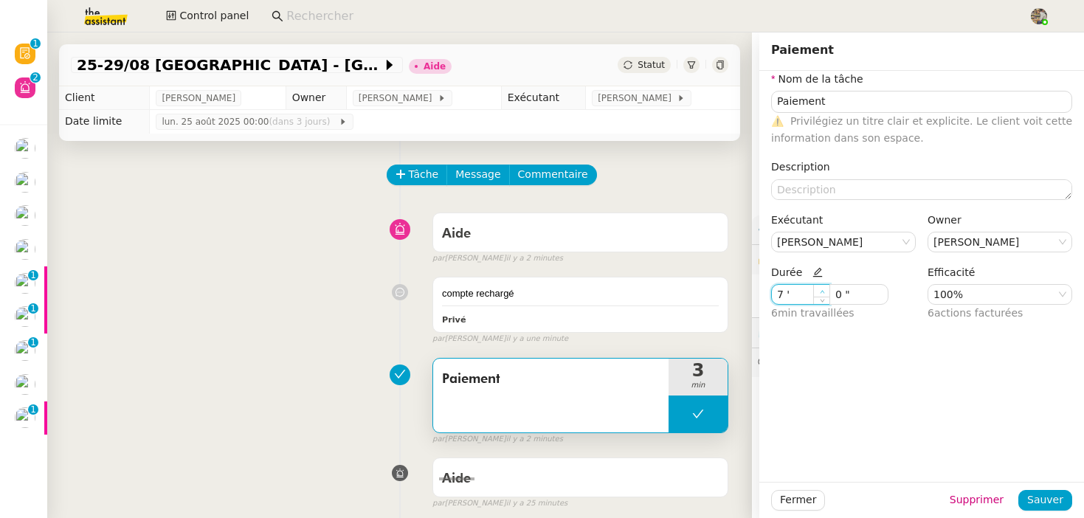
click at [816, 286] on span at bounding box center [821, 291] width 16 height 12
click at [1045, 505] on span "Sauver" at bounding box center [1045, 500] width 36 height 17
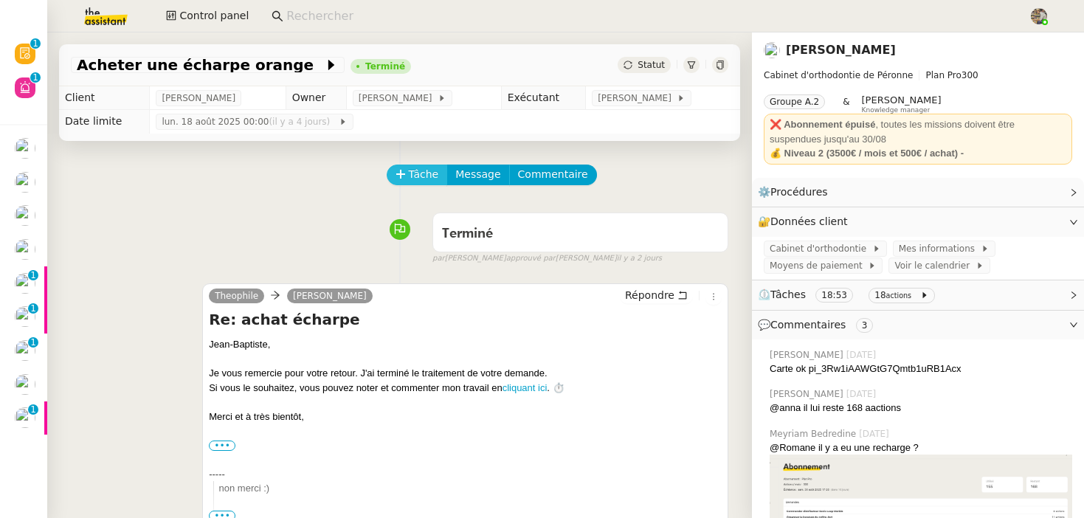
click at [412, 169] on span "Tâche" at bounding box center [424, 174] width 30 height 17
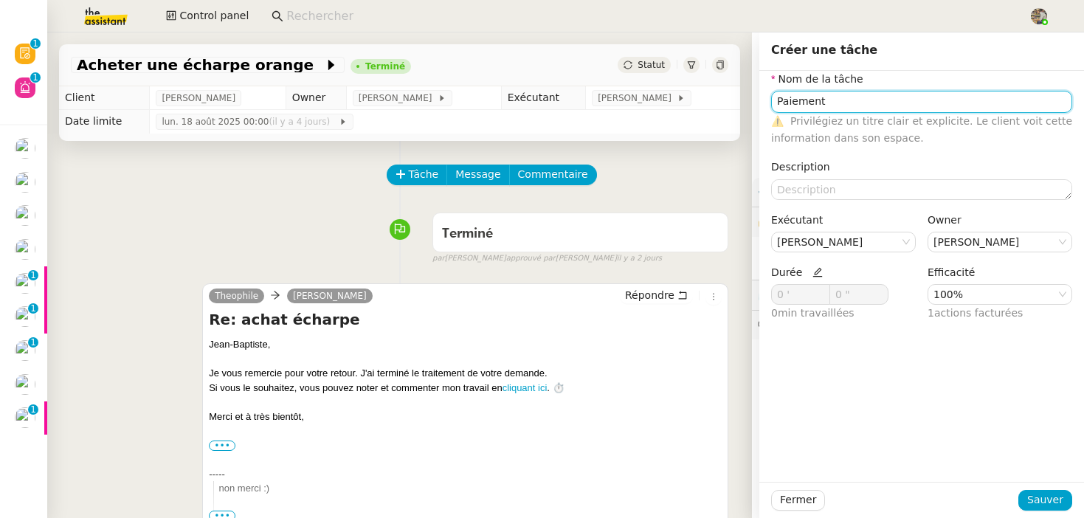
type input "Paiement"
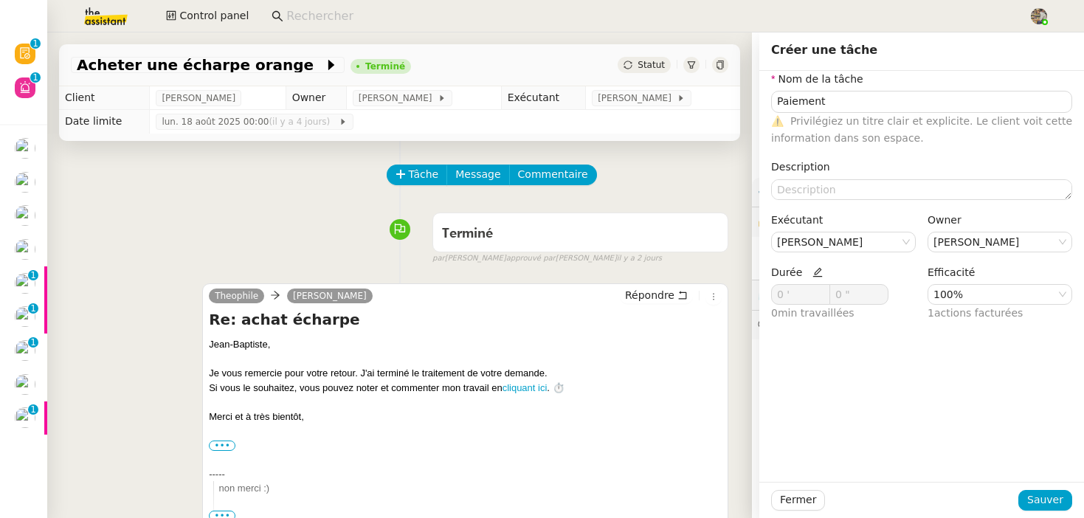
click at [813, 278] on span "Durée" at bounding box center [797, 272] width 52 height 12
click at [813, 271] on icon at bounding box center [818, 273] width 10 height 10
click at [824, 289] on icon at bounding box center [822, 291] width 5 height 5
type input "2 '"
click at [824, 289] on icon at bounding box center [822, 291] width 5 height 5
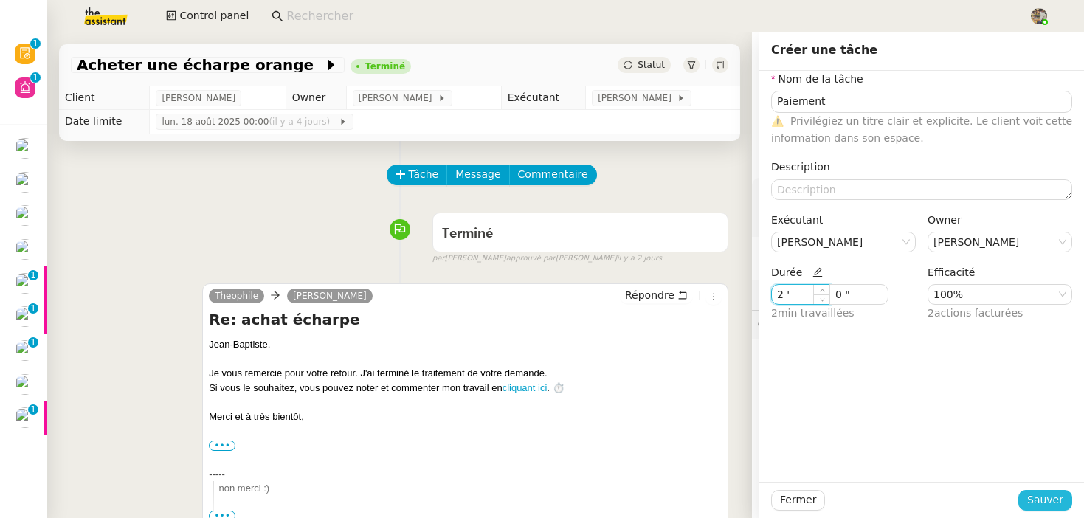
click at [1045, 498] on span "Sauver" at bounding box center [1045, 500] width 36 height 17
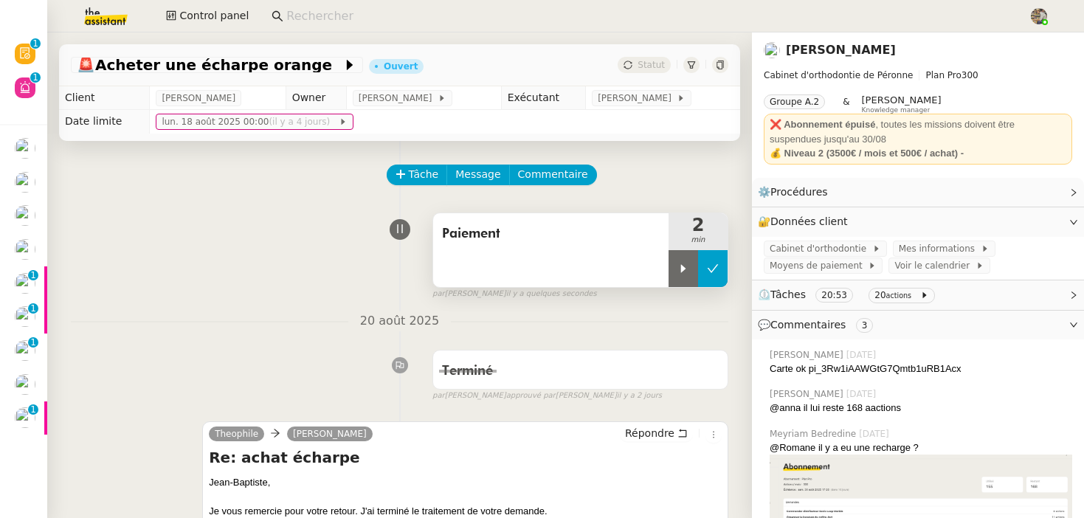
click at [722, 271] on button at bounding box center [713, 268] width 30 height 37
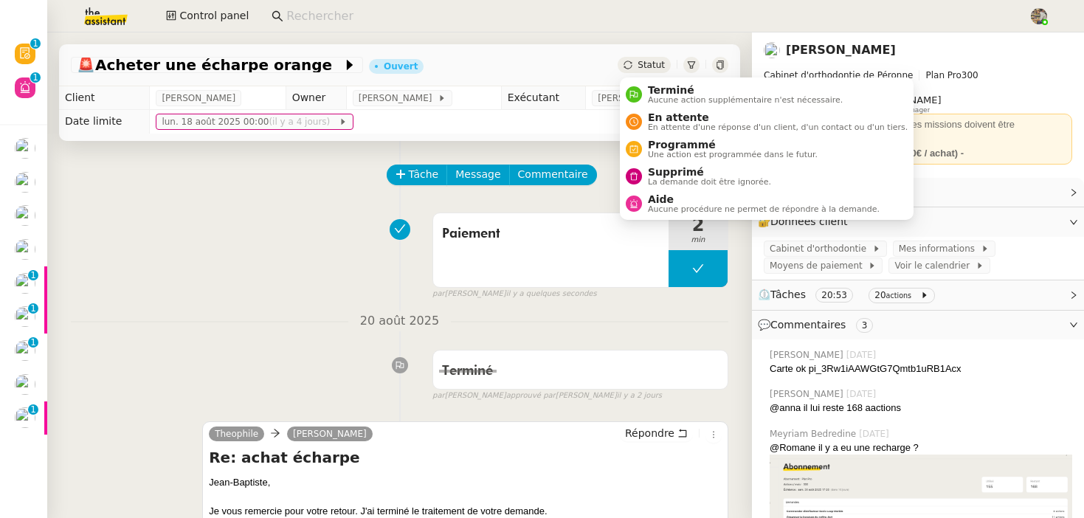
click at [641, 64] on span "Statut" at bounding box center [651, 65] width 27 height 10
click at [667, 94] on span "Terminé" at bounding box center [745, 90] width 195 height 12
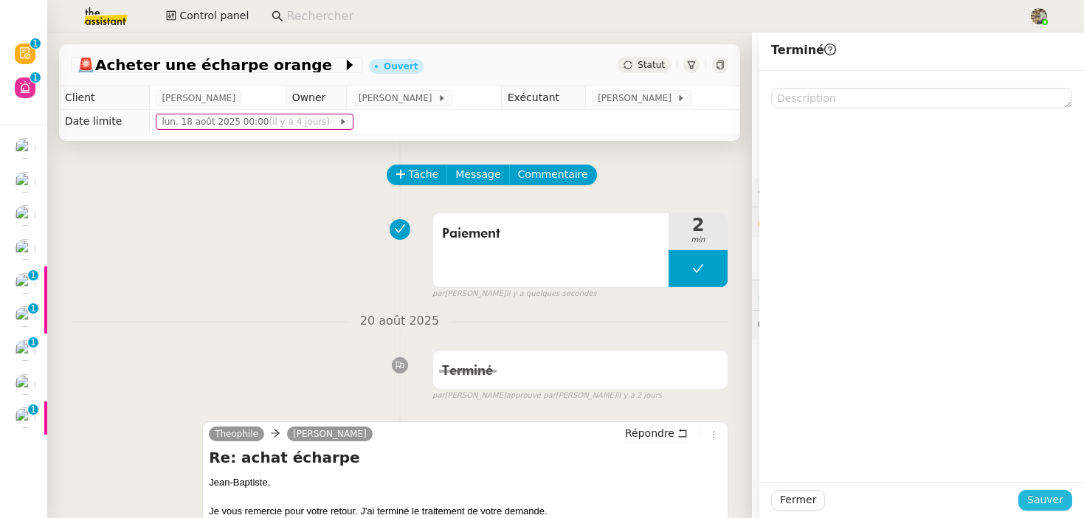
click at [1047, 499] on span "Sauver" at bounding box center [1045, 500] width 36 height 17
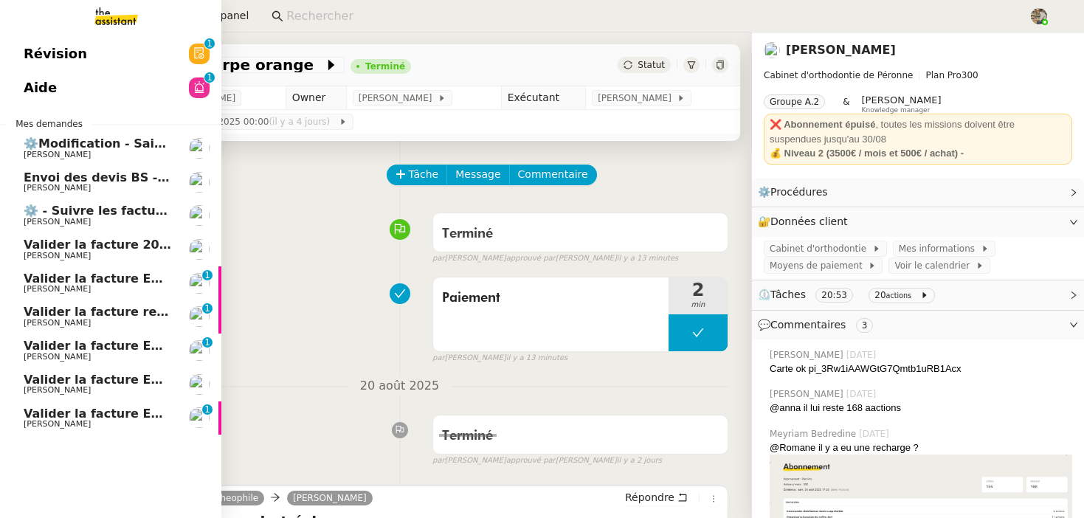
click at [35, 429] on span "[PERSON_NAME]" at bounding box center [57, 424] width 67 height 10
